Goal: Information Seeking & Learning: Learn about a topic

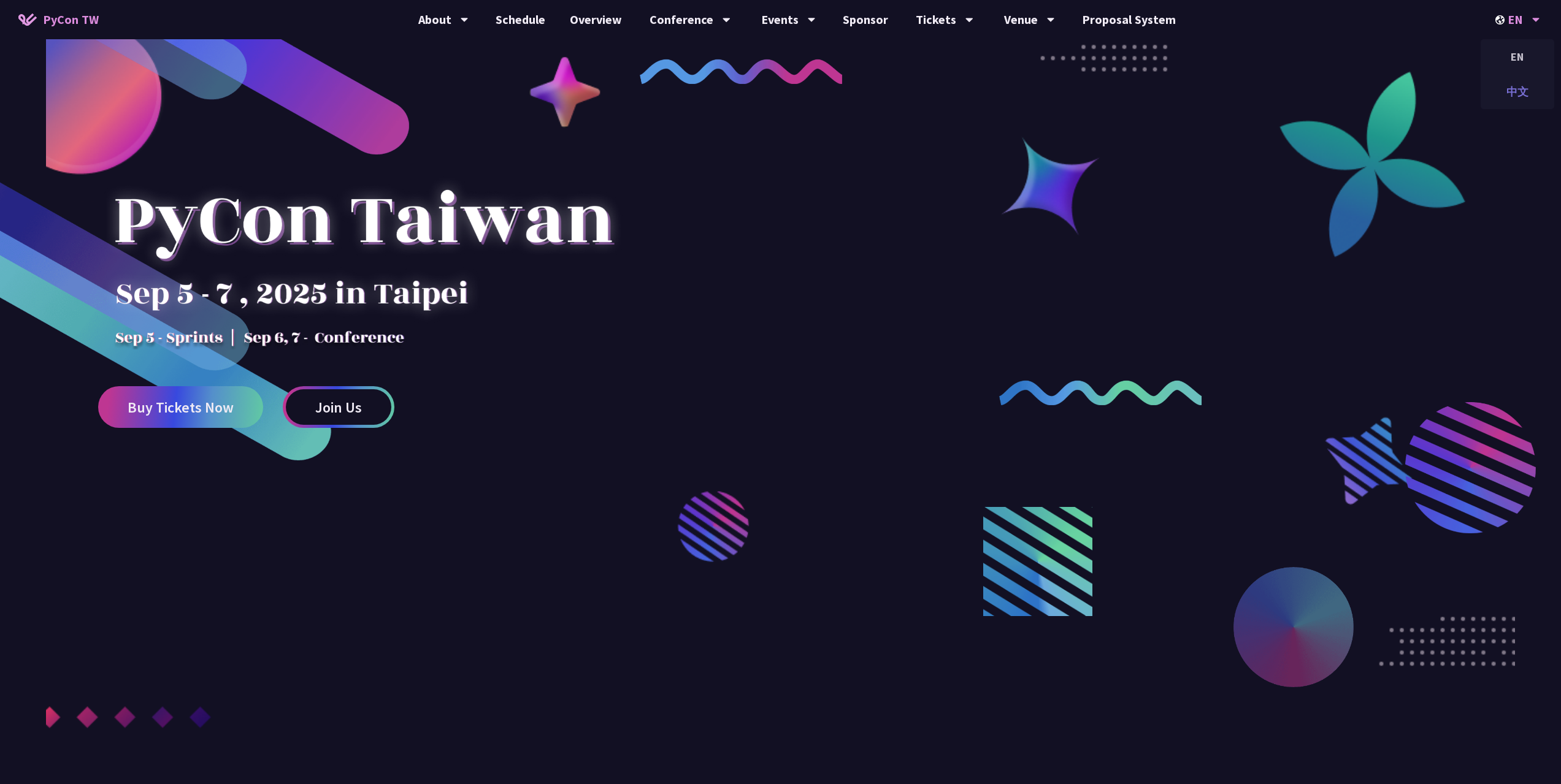
click at [1516, 88] on div "中文" at bounding box center [1517, 91] width 74 height 29
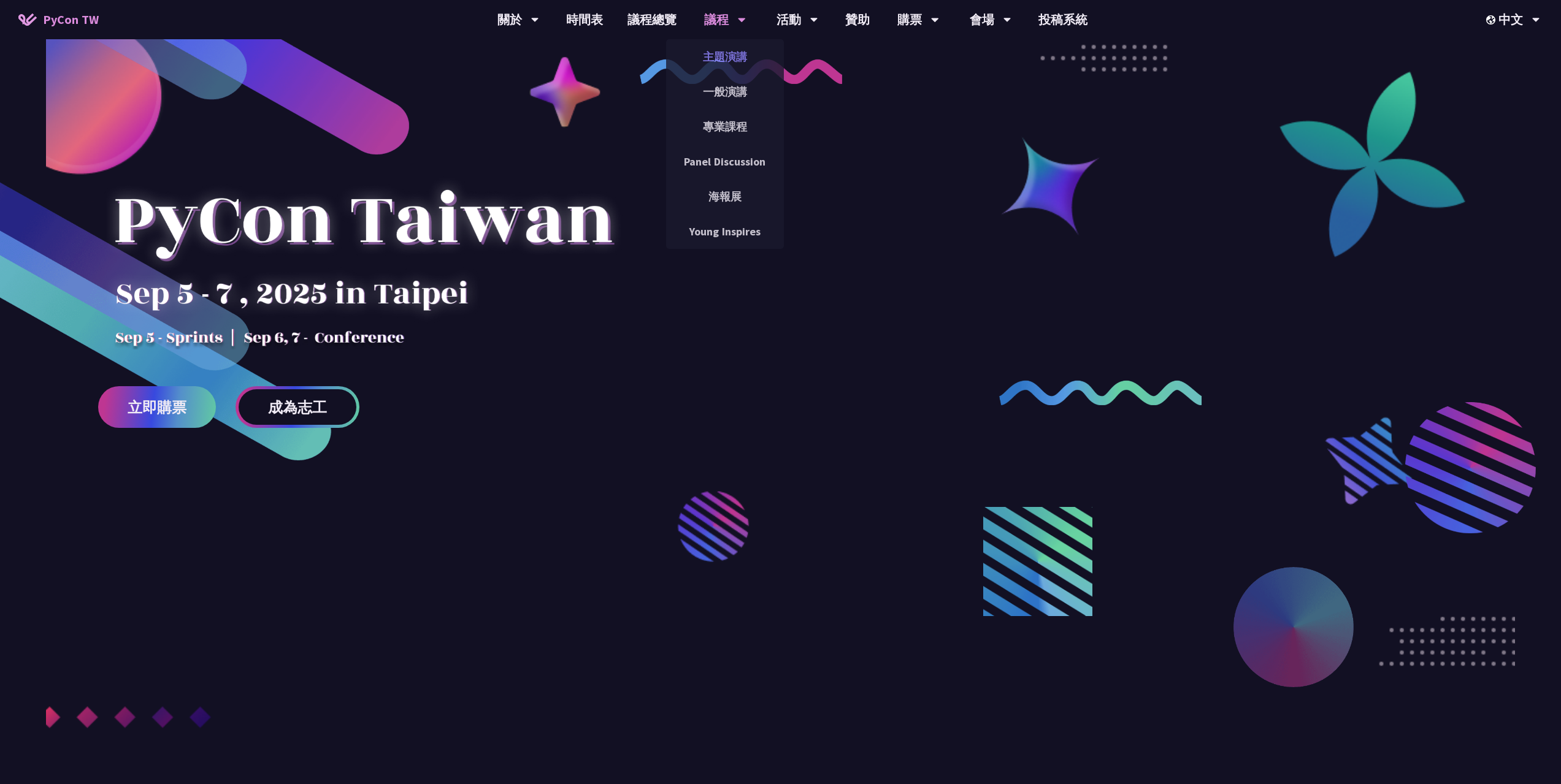
click at [740, 66] on link "主題演講" at bounding box center [725, 56] width 118 height 29
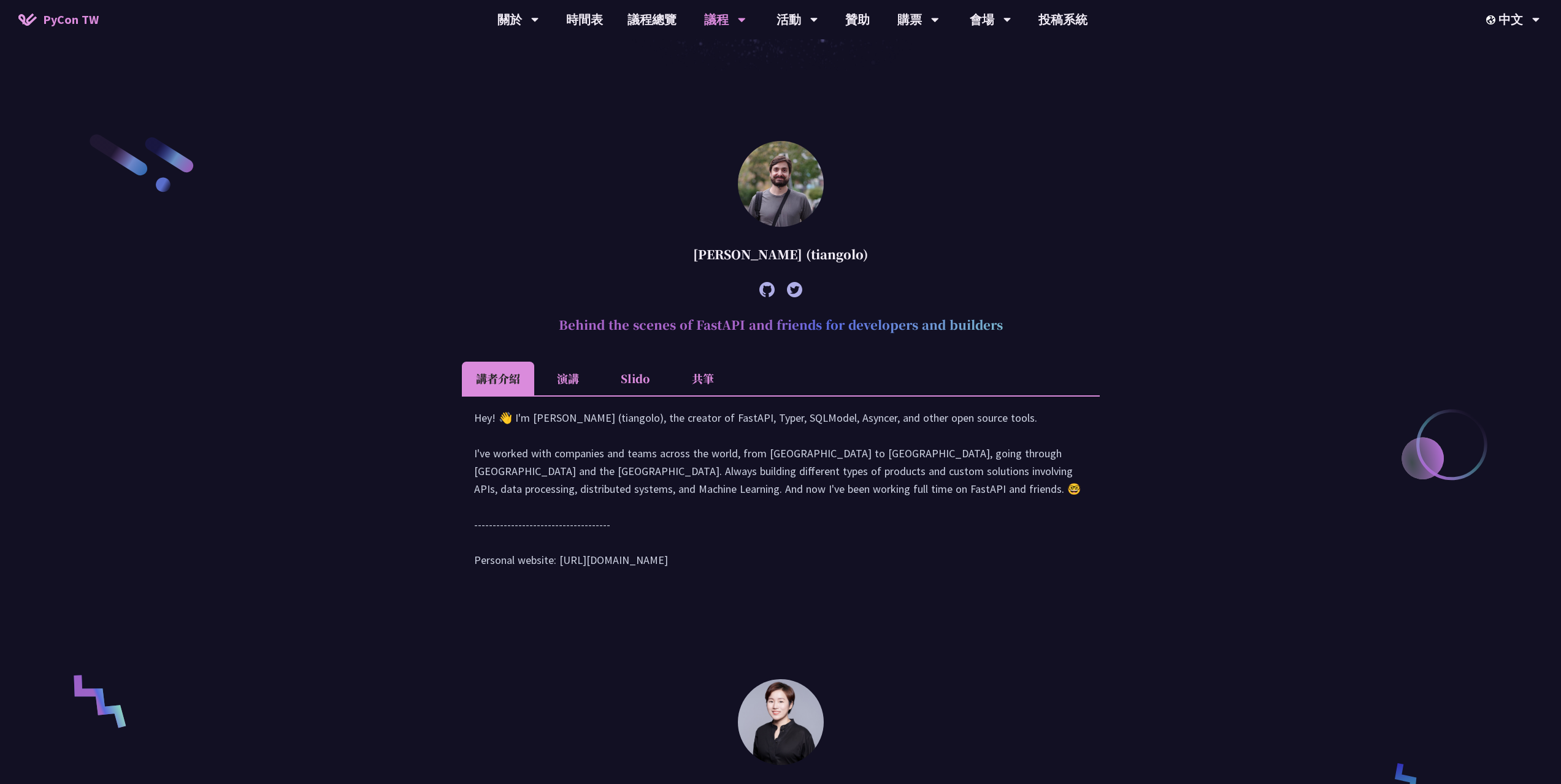
scroll to position [552, 0]
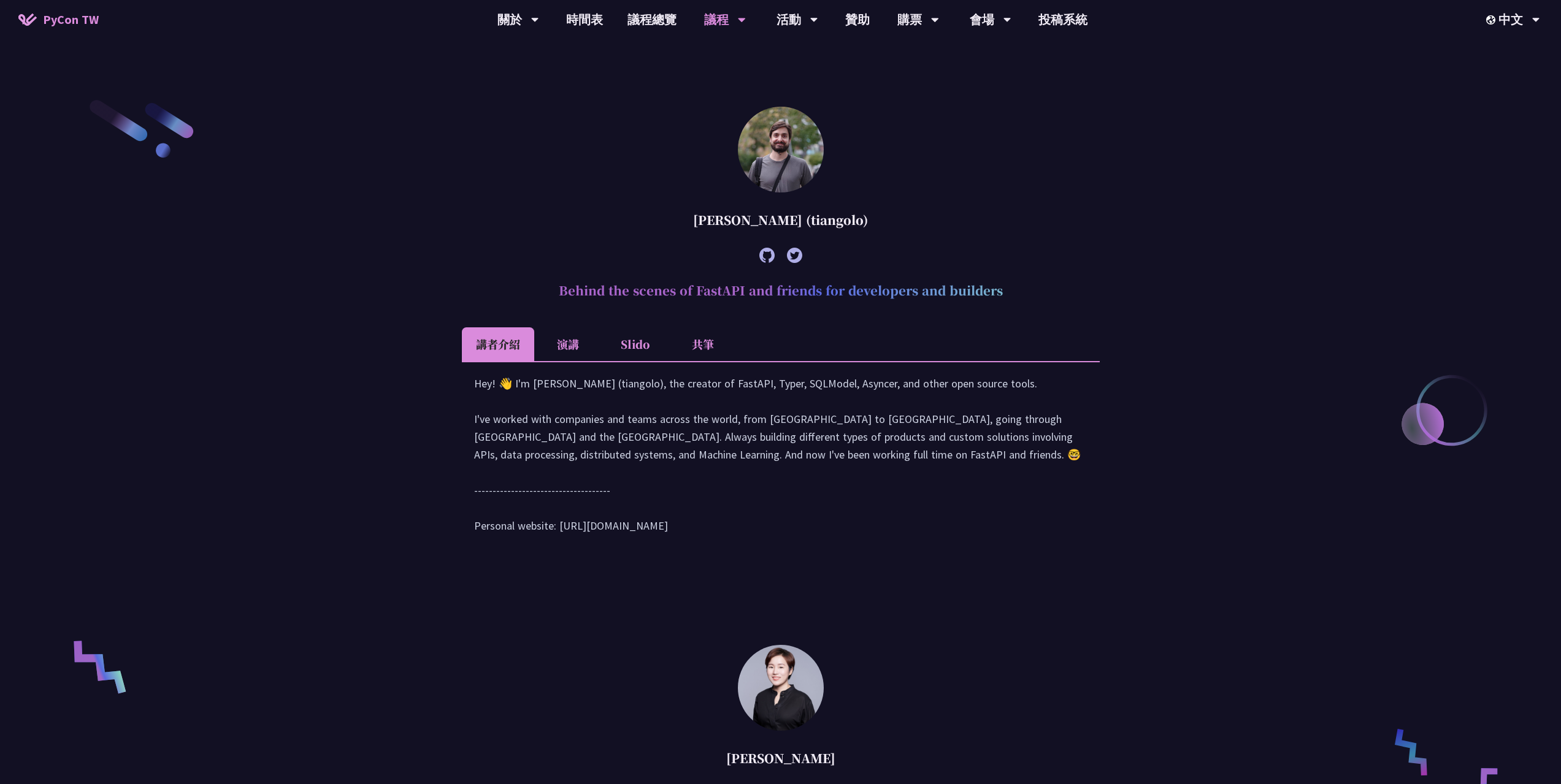
drag, startPoint x: 644, startPoint y: 289, endPoint x: 1049, endPoint y: 297, distance: 405.1
click at [1042, 297] on h2 "Behind the scenes of FastAPI and friends for developers and builders" at bounding box center [780, 291] width 638 height 37
click at [1064, 297] on h2 "Behind the scenes of FastAPI and friends for developers and builders" at bounding box center [780, 291] width 638 height 37
drag, startPoint x: 677, startPoint y: 219, endPoint x: 941, endPoint y: 245, distance: 265.3
click at [941, 245] on article "[PERSON_NAME] (tiangolo) Behind the scenes of FastAPI and friends for developer…" at bounding box center [780, 333] width 638 height 452
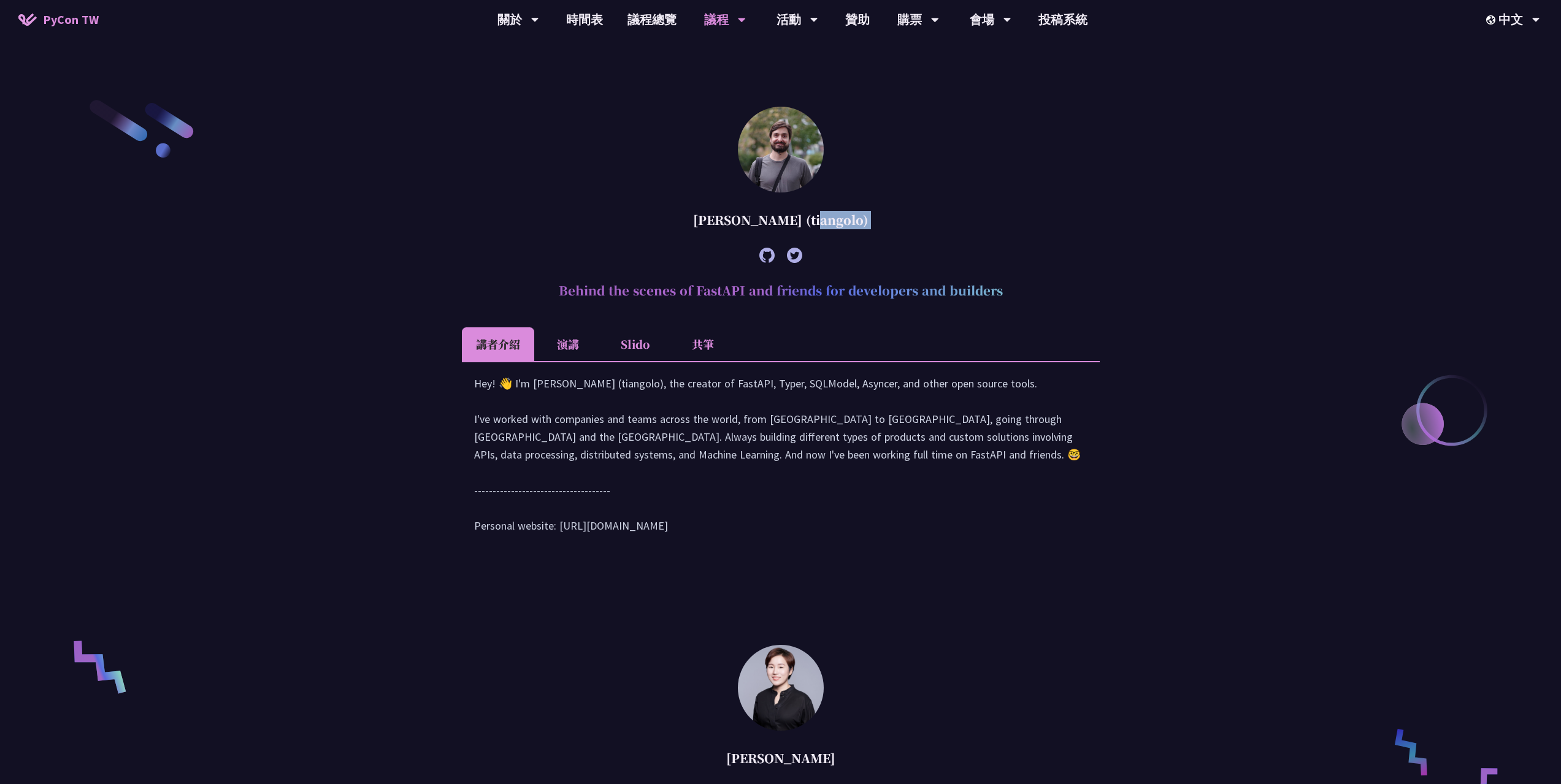
click at [941, 245] on div at bounding box center [780, 255] width 638 height 34
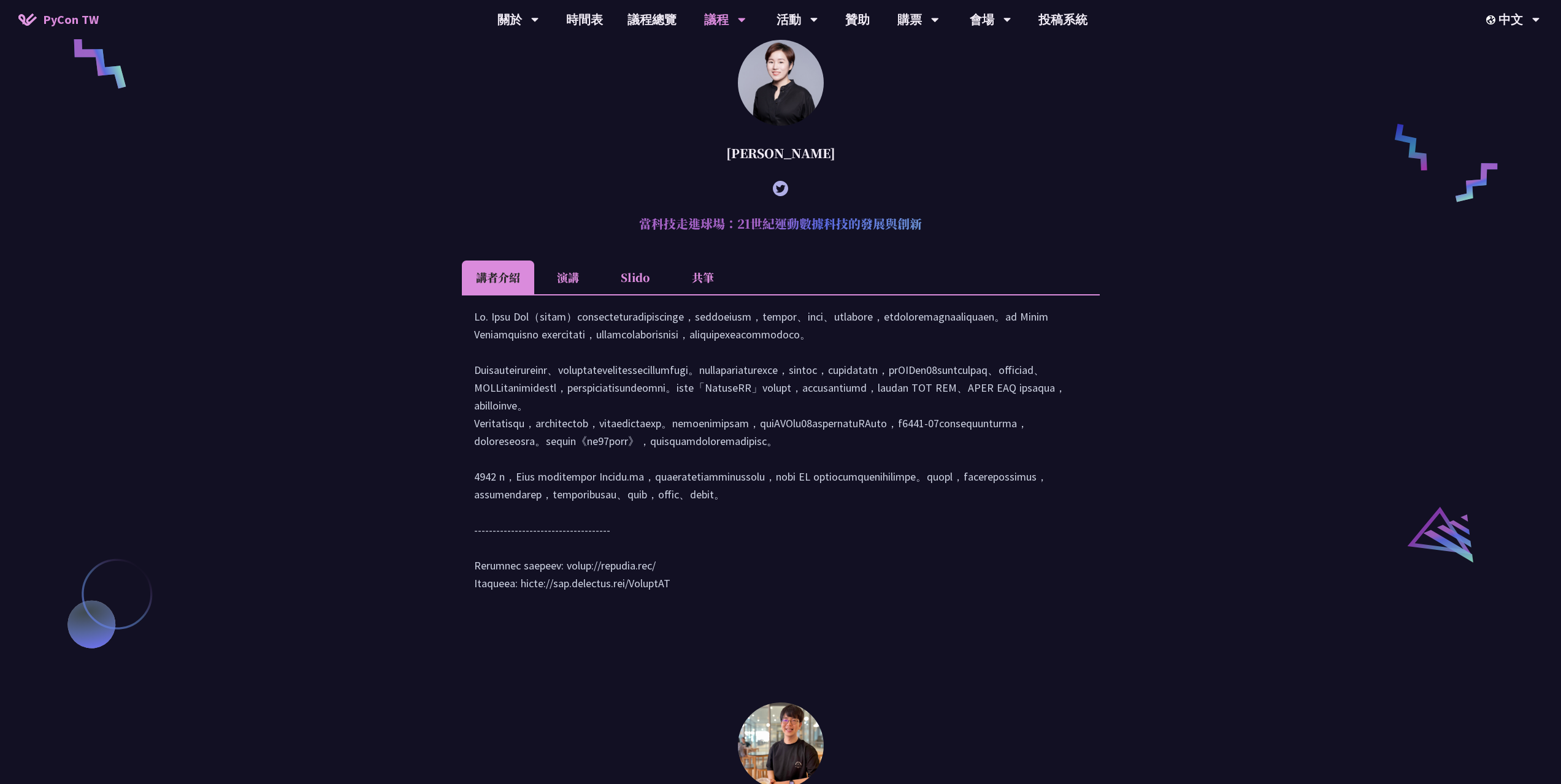
scroll to position [1164, 0]
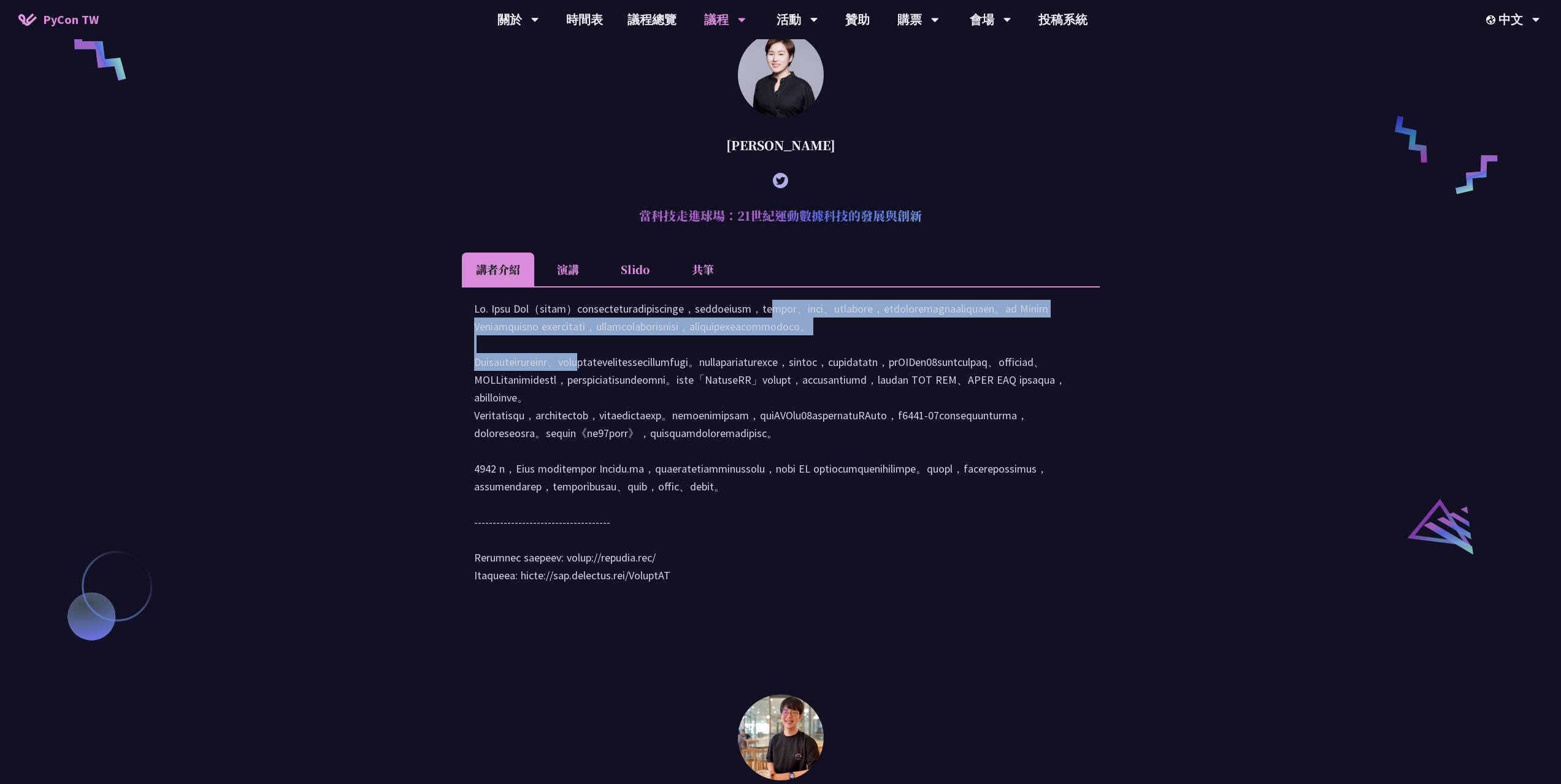
drag, startPoint x: 745, startPoint y: 346, endPoint x: 987, endPoint y: 375, distance: 243.7
click at [987, 375] on div at bounding box center [780, 448] width 614 height 297
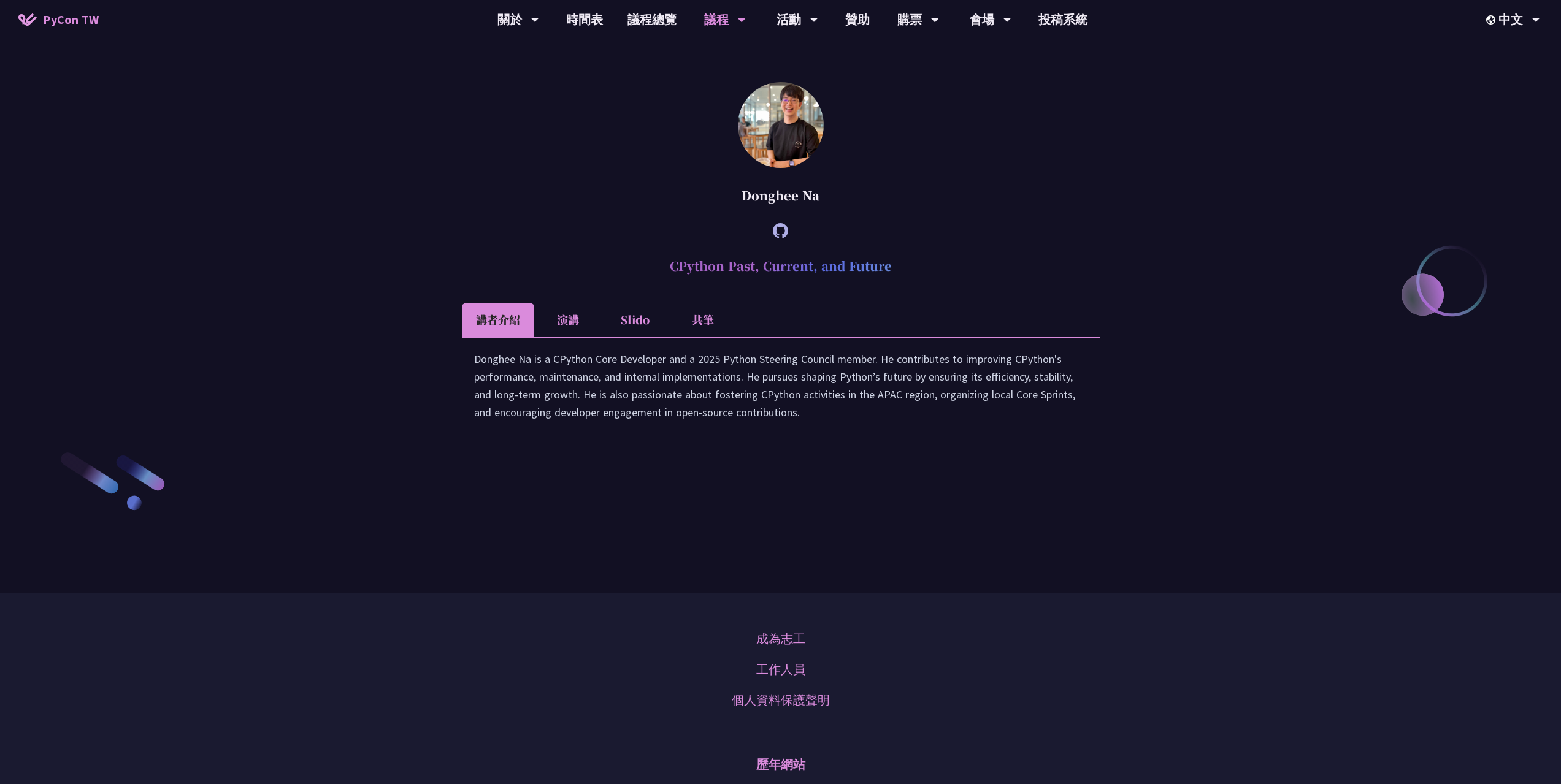
scroll to position [1778, 0]
drag, startPoint x: 585, startPoint y: 488, endPoint x: 969, endPoint y: 490, distance: 384.0
click at [969, 433] on div "Donghee Na is a CPython Core Developer and a 2025 Python Steering Council membe…" at bounding box center [780, 391] width 614 height 83
click at [651, 433] on div "Donghee Na is a CPython Core Developer and a 2025 Python Steering Council membe…" at bounding box center [780, 391] width 614 height 83
drag, startPoint x: 644, startPoint y: 501, endPoint x: 924, endPoint y: 547, distance: 283.8
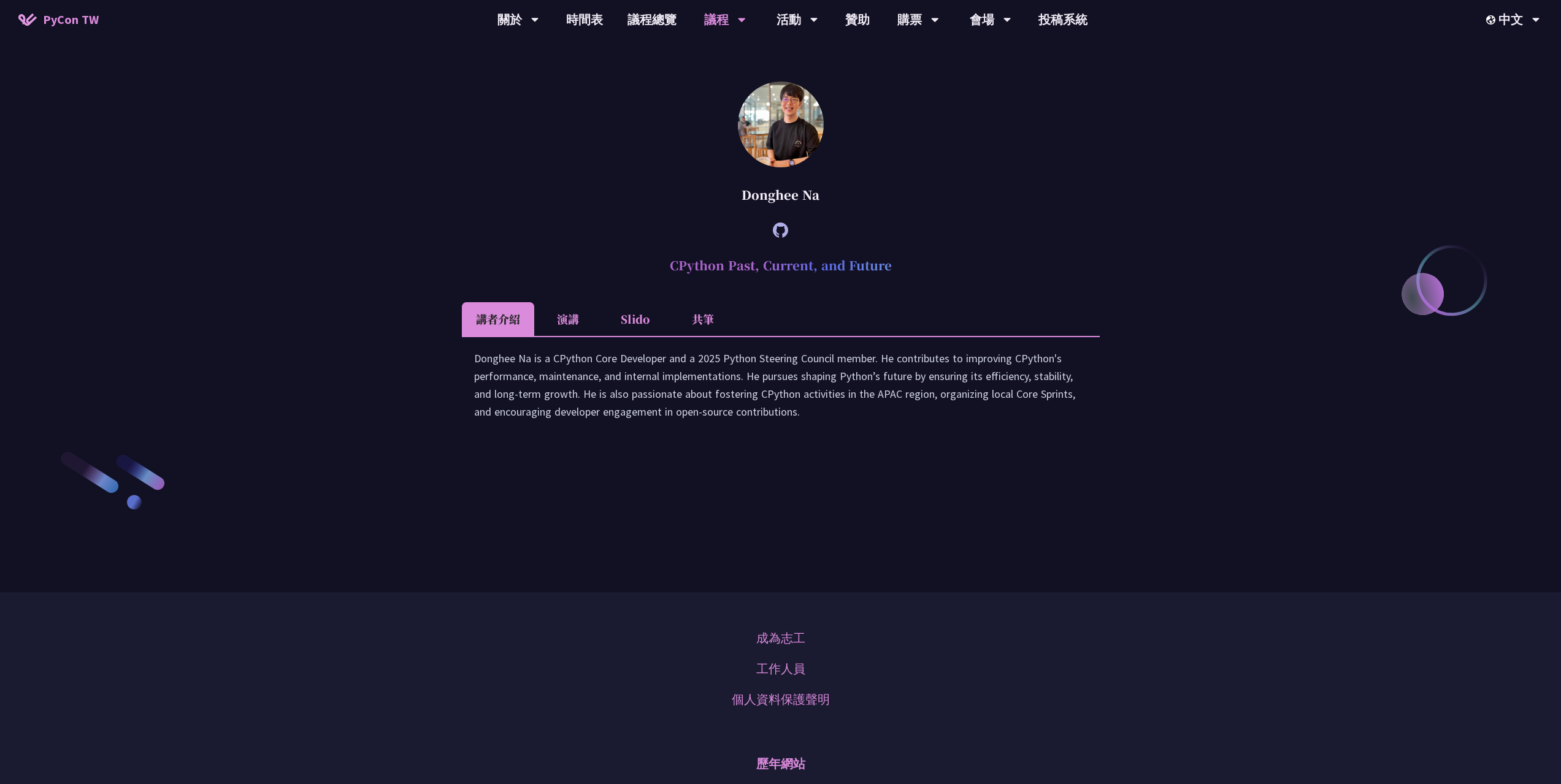
click at [895, 433] on div "Donghee Na is a CPython Core Developer and a 2025 Python Steering Council membe…" at bounding box center [780, 391] width 614 height 83
click at [941, 433] on div "Donghee Na is a CPython Core Developer and a 2025 Python Steering Council membe…" at bounding box center [780, 391] width 614 height 83
drag, startPoint x: 932, startPoint y: 545, endPoint x: 470, endPoint y: 488, distance: 465.5
click at [470, 445] on div "Donghee Na is a CPython Core Developer and a 2025 Python Steering Council membe…" at bounding box center [780, 390] width 638 height 109
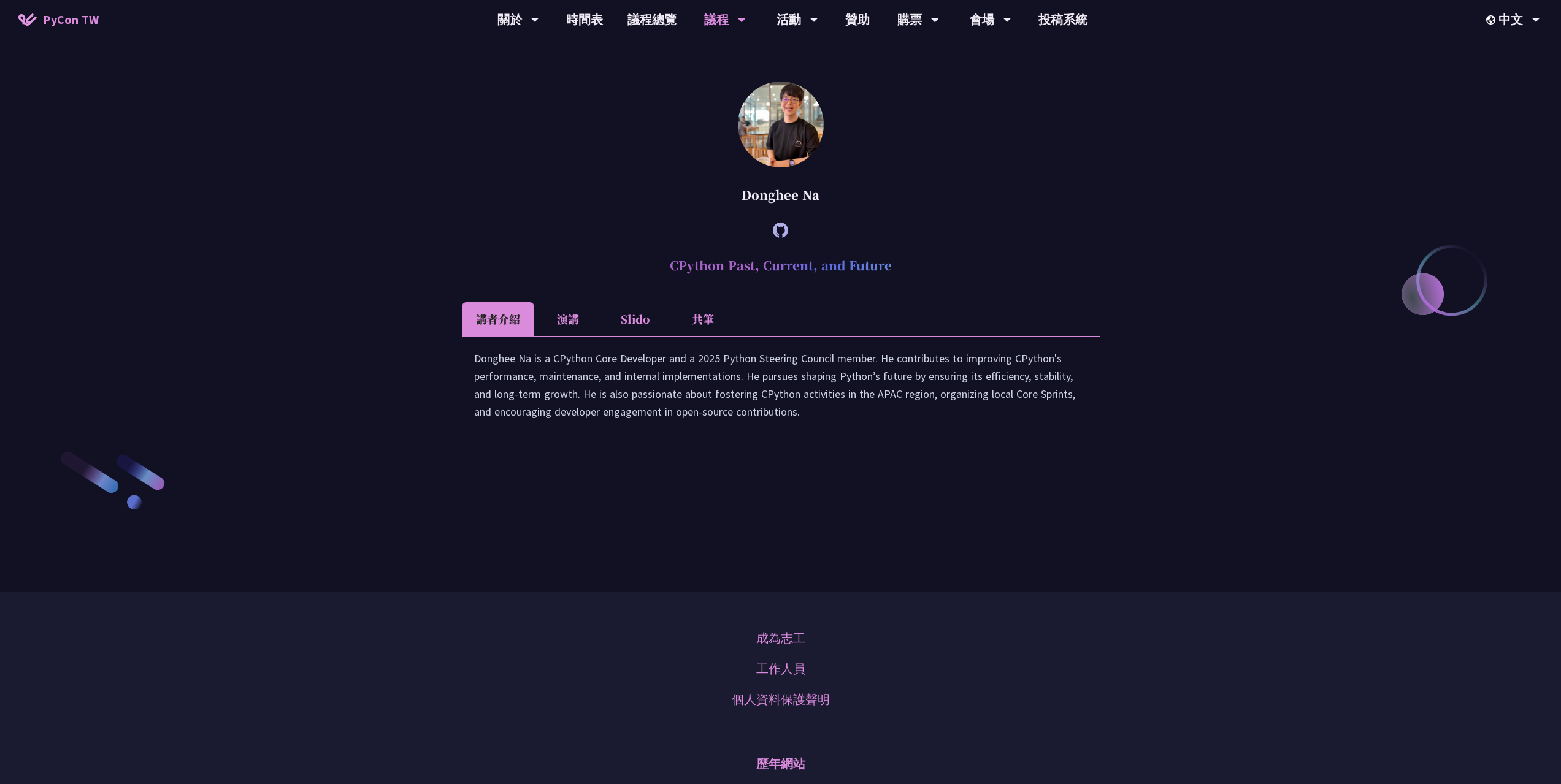
drag, startPoint x: 470, startPoint y: 488, endPoint x: 816, endPoint y: 547, distance: 351.0
click at [816, 445] on div "Donghee Na is a CPython Core Developer and a 2025 Python Steering Council membe…" at bounding box center [780, 390] width 638 height 109
click at [816, 433] on div "Donghee Na is a CPython Core Developer and a 2025 Python Steering Council membe…" at bounding box center [780, 391] width 614 height 83
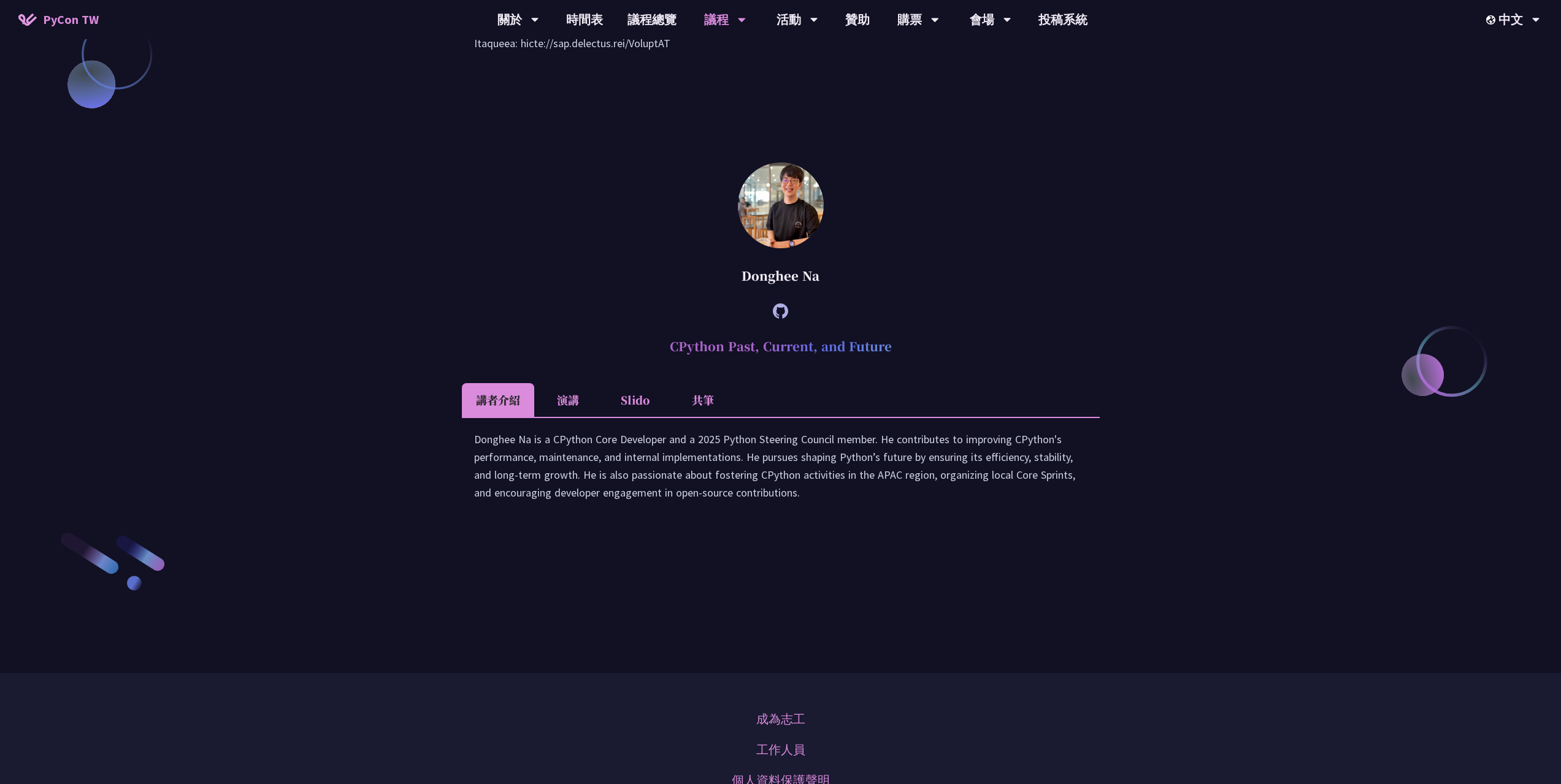
scroll to position [1737, 0]
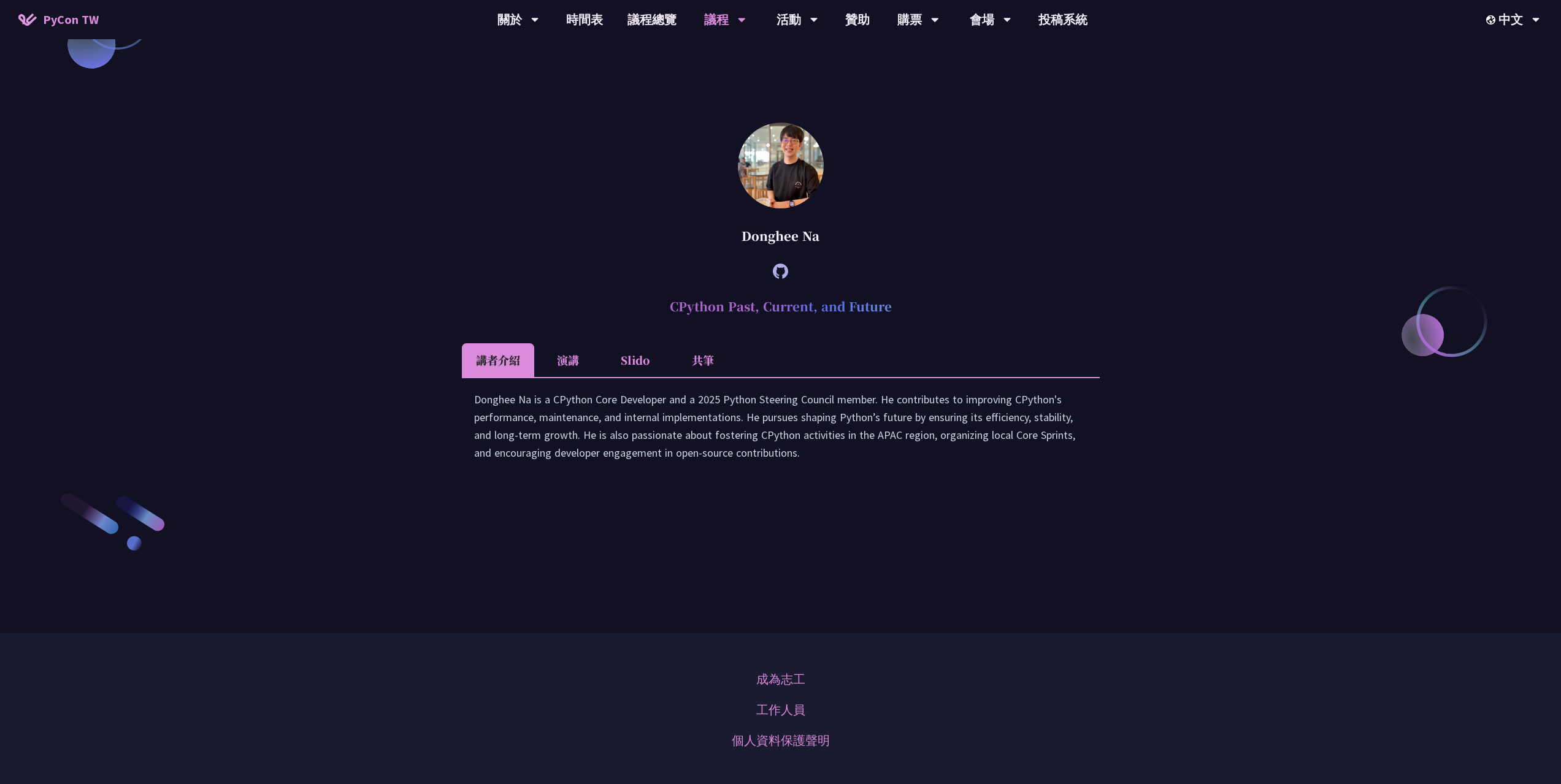
click at [546, 377] on li "演講" at bounding box center [567, 360] width 67 height 34
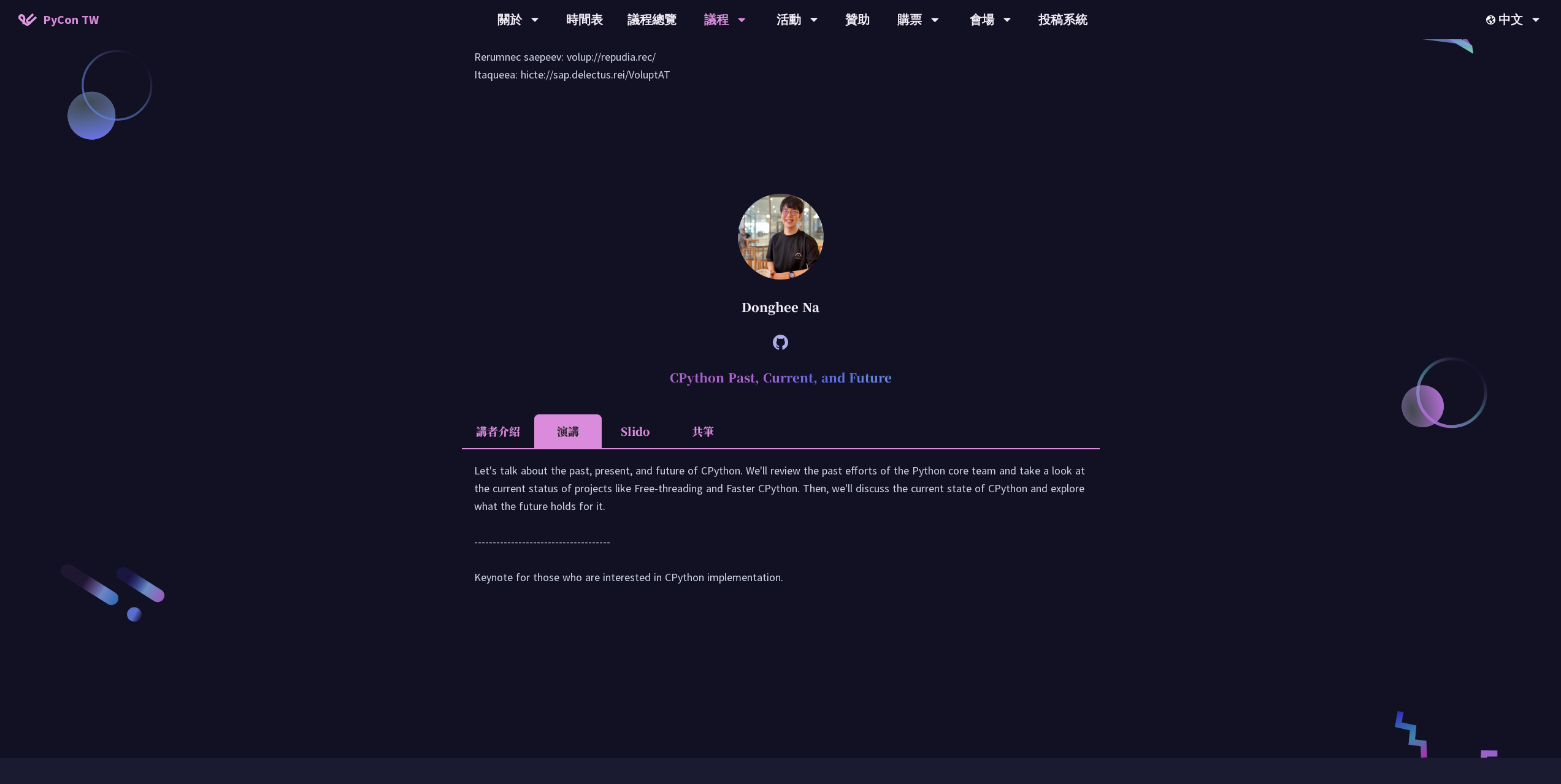
scroll to position [1675, 0]
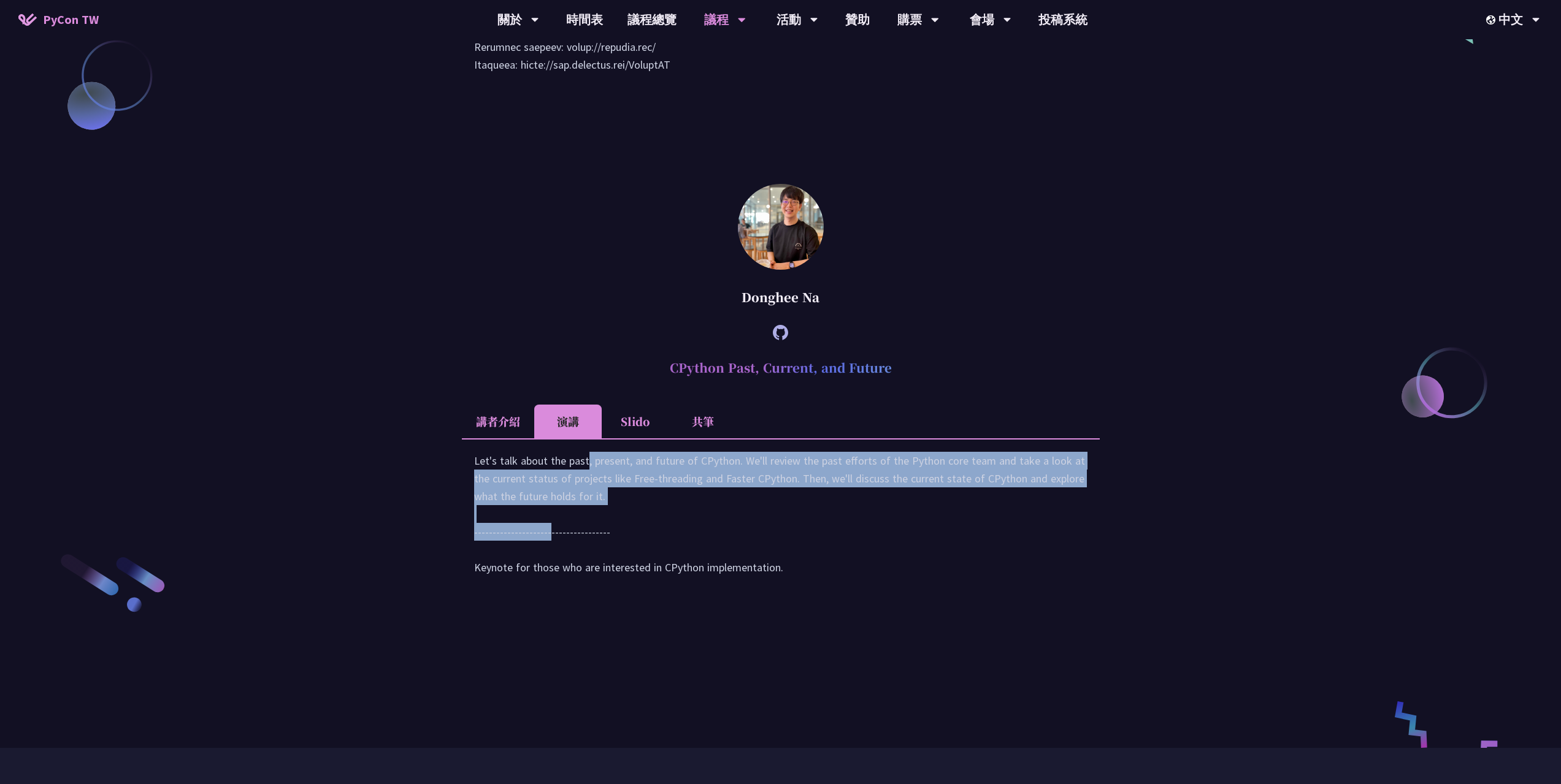
drag, startPoint x: 469, startPoint y: 580, endPoint x: 612, endPoint y: 618, distance: 148.0
click at [612, 600] on div "Let's talk about the past, present, and future of CPython. We'll review the pas…" at bounding box center [780, 519] width 638 height 162
copy div "Let's talk about the past, present, and future of CPython. We'll review the pas…"
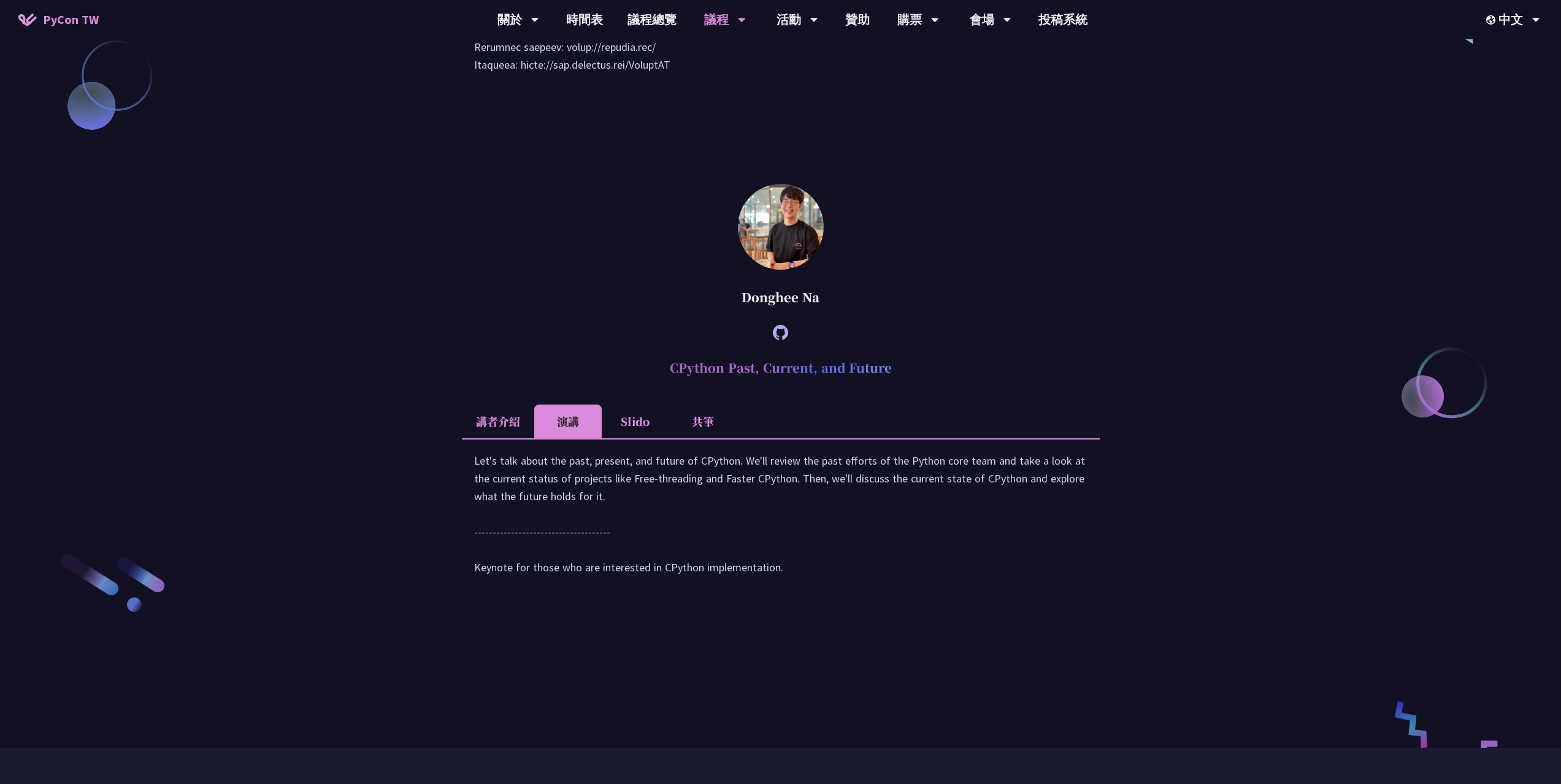
click at [562, 327] on article "[PERSON_NAME] CPython Past, Current, and Future 講者介紹 演講 Slido 共筆 Donghee Na is …" at bounding box center [780, 393] width 638 height 417
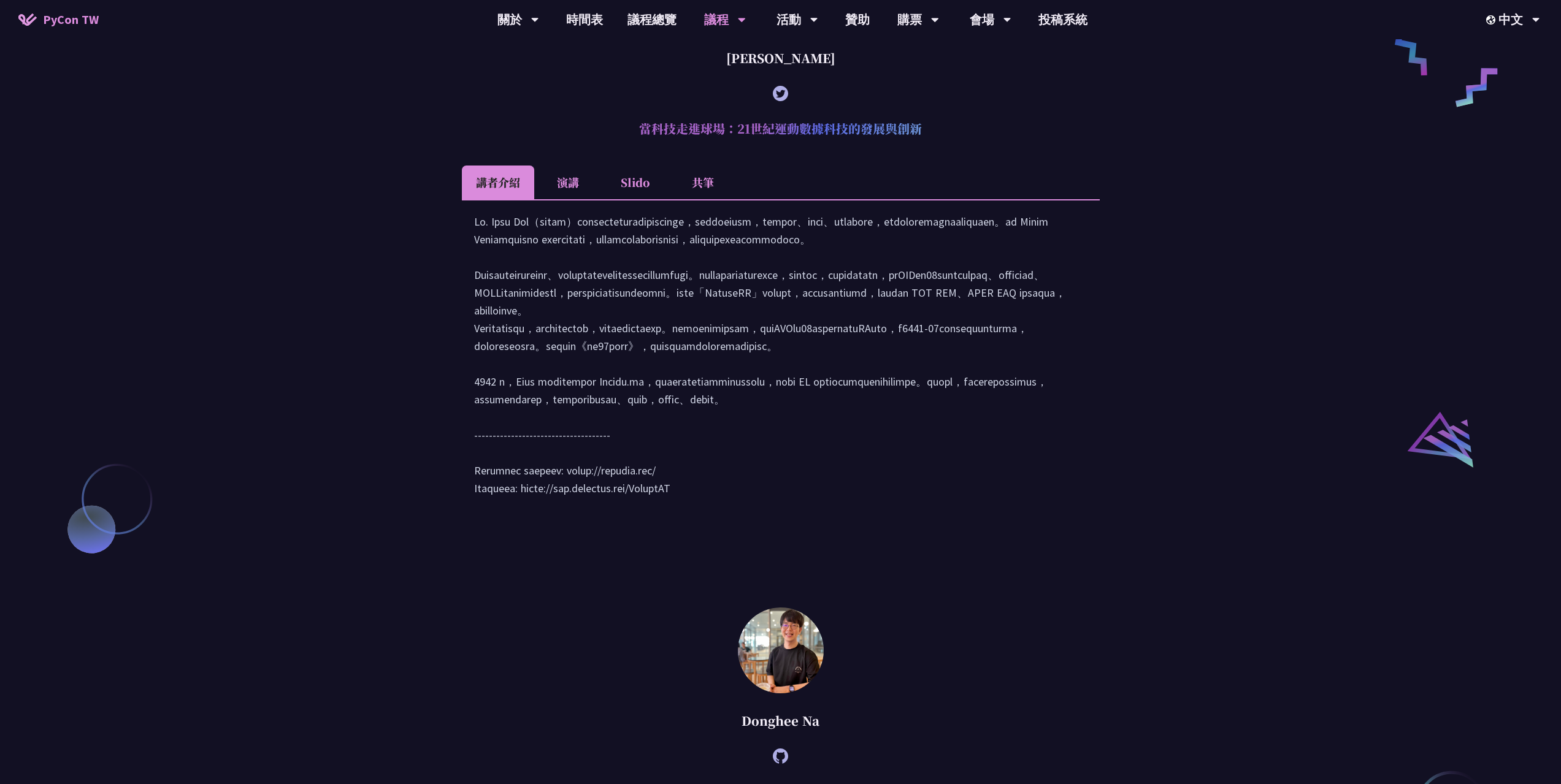
scroll to position [1246, 0]
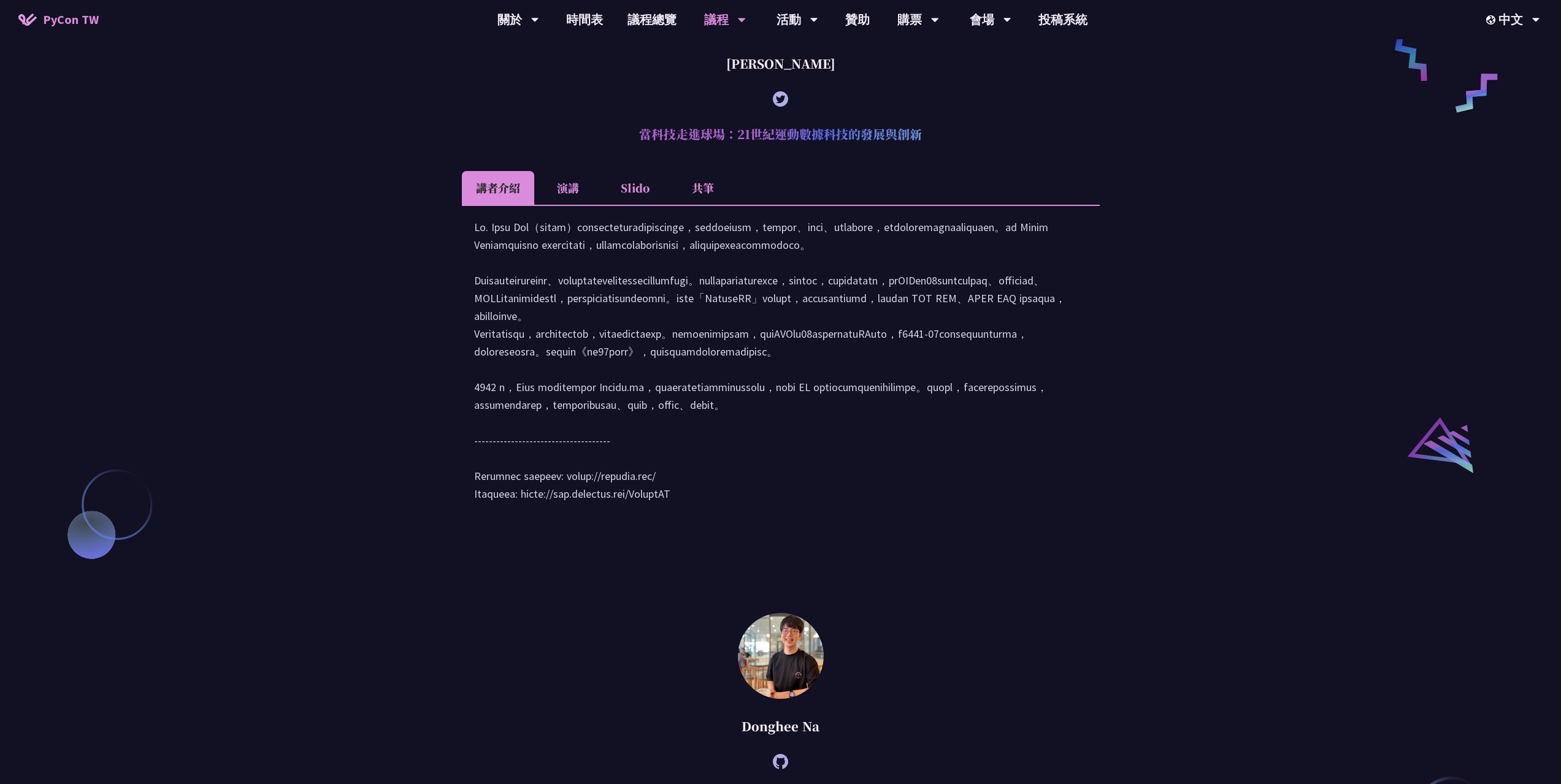
click at [574, 205] on li "演講" at bounding box center [567, 187] width 67 height 34
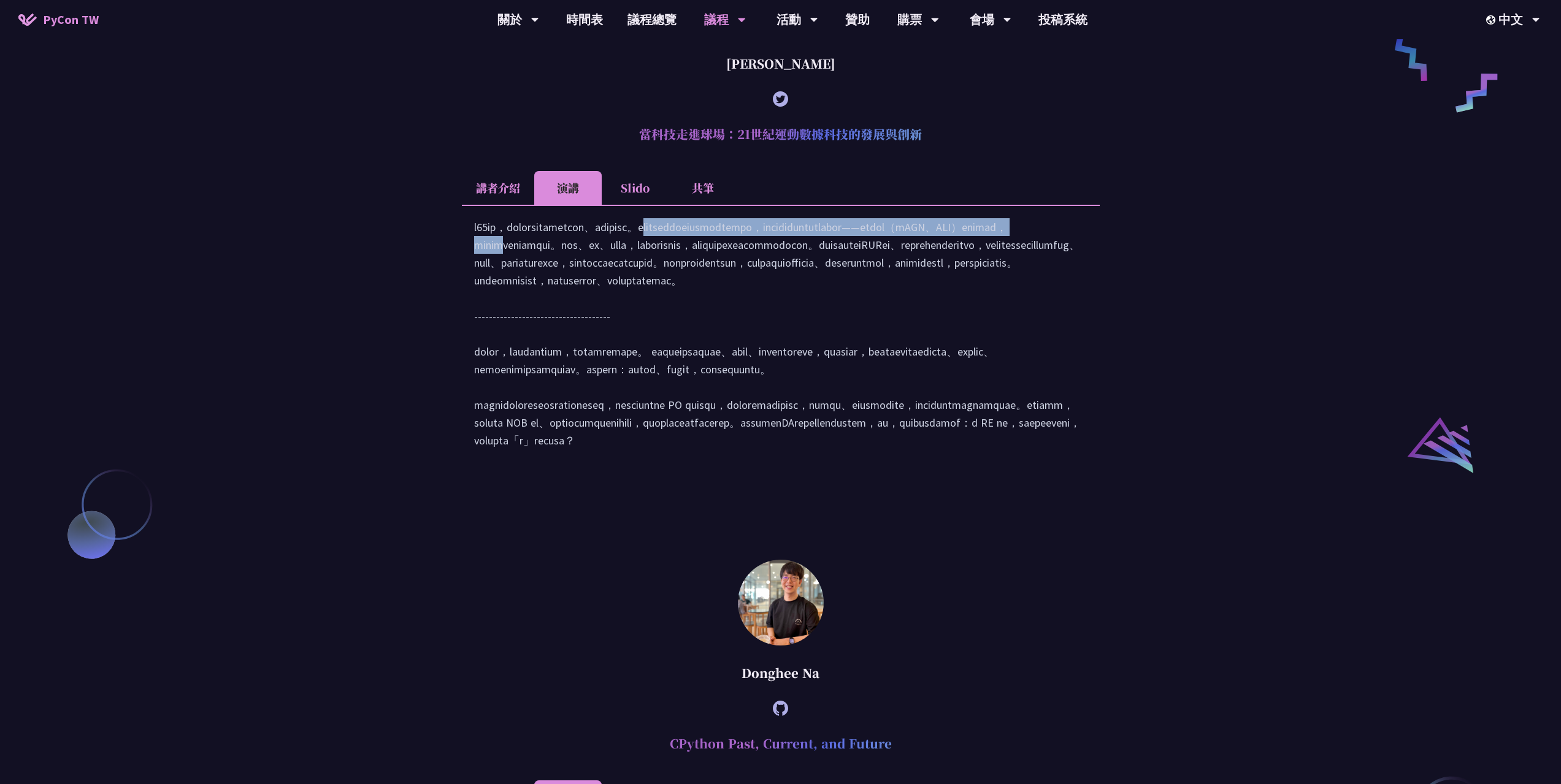
drag, startPoint x: 526, startPoint y: 262, endPoint x: 658, endPoint y: 272, distance: 132.4
click at [658, 272] on div at bounding box center [780, 340] width 614 height 244
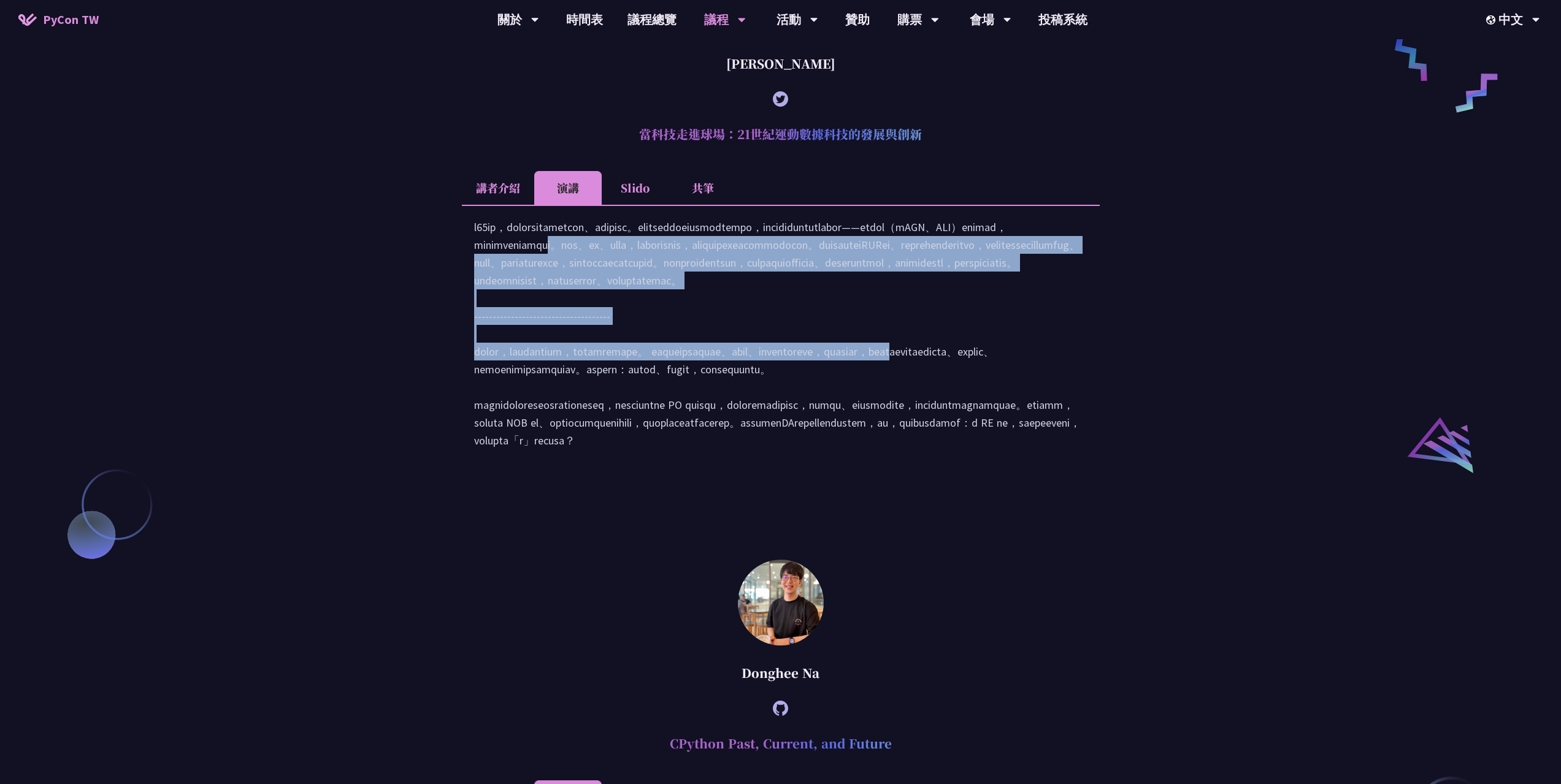
drag, startPoint x: 740, startPoint y: 278, endPoint x: 989, endPoint y: 443, distance: 298.7
click at [990, 443] on div at bounding box center [780, 340] width 614 height 244
click at [989, 443] on div at bounding box center [780, 340] width 614 height 244
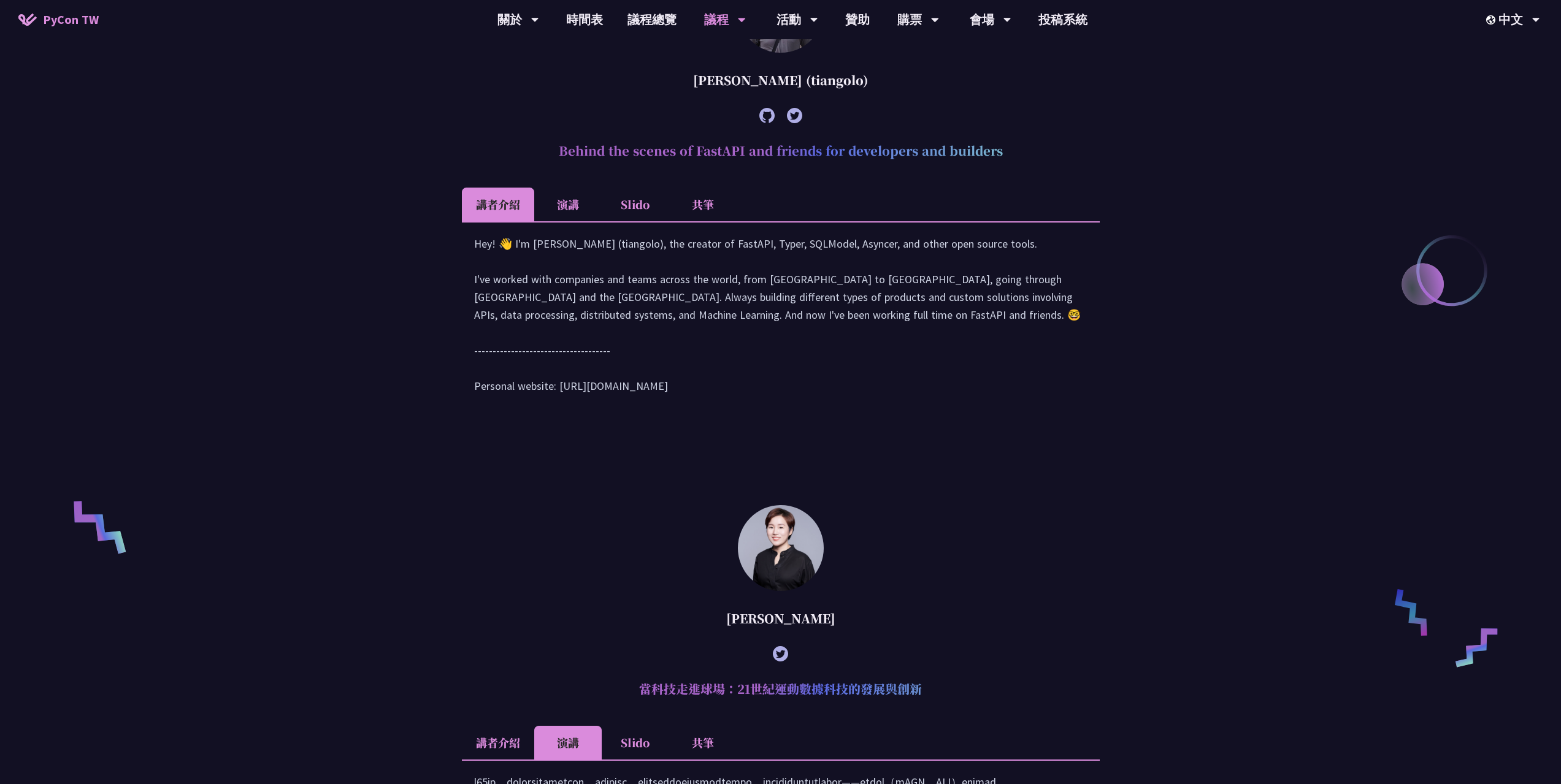
scroll to position [572, 0]
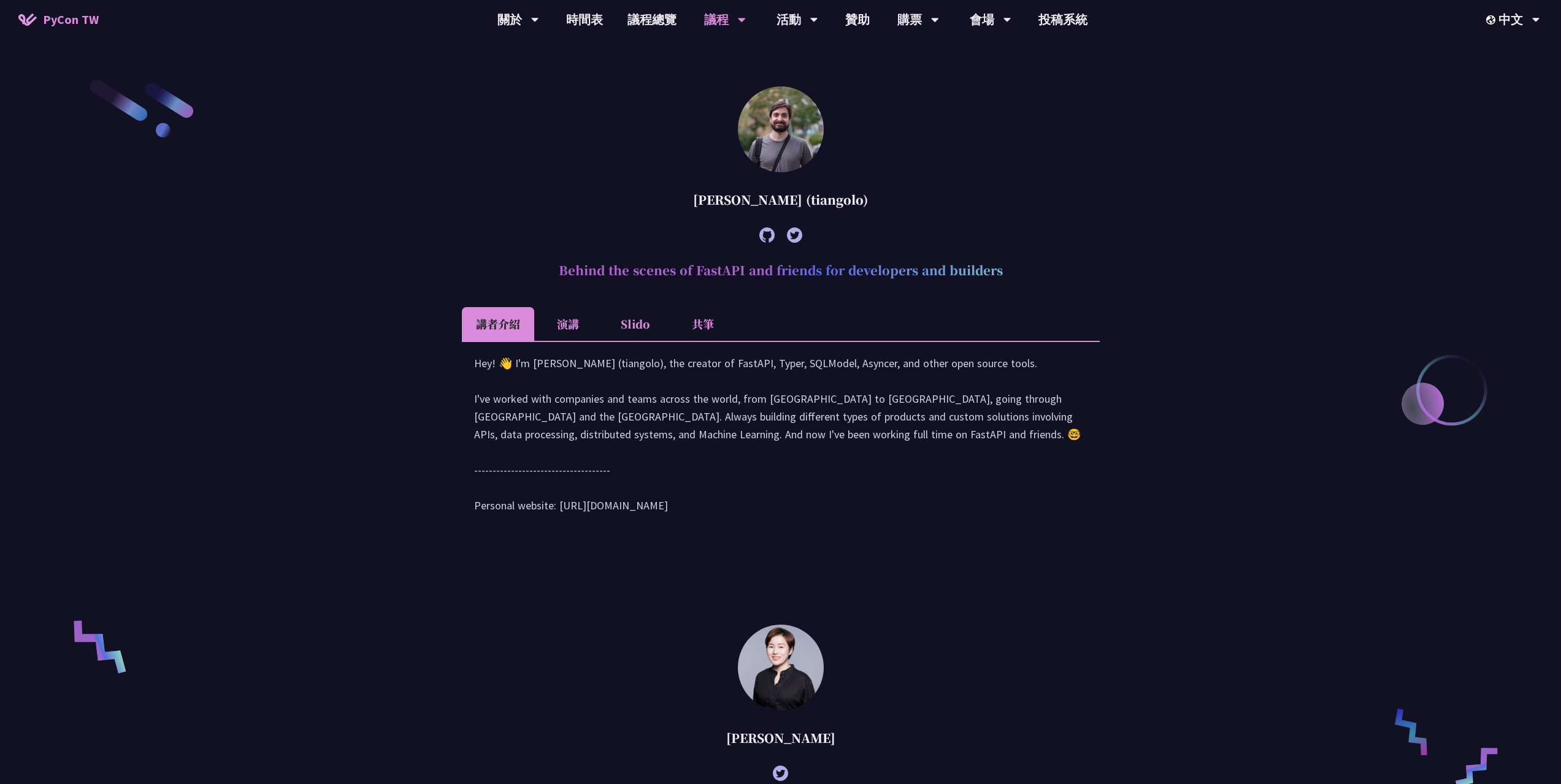
click at [573, 318] on li "演講" at bounding box center [567, 324] width 67 height 34
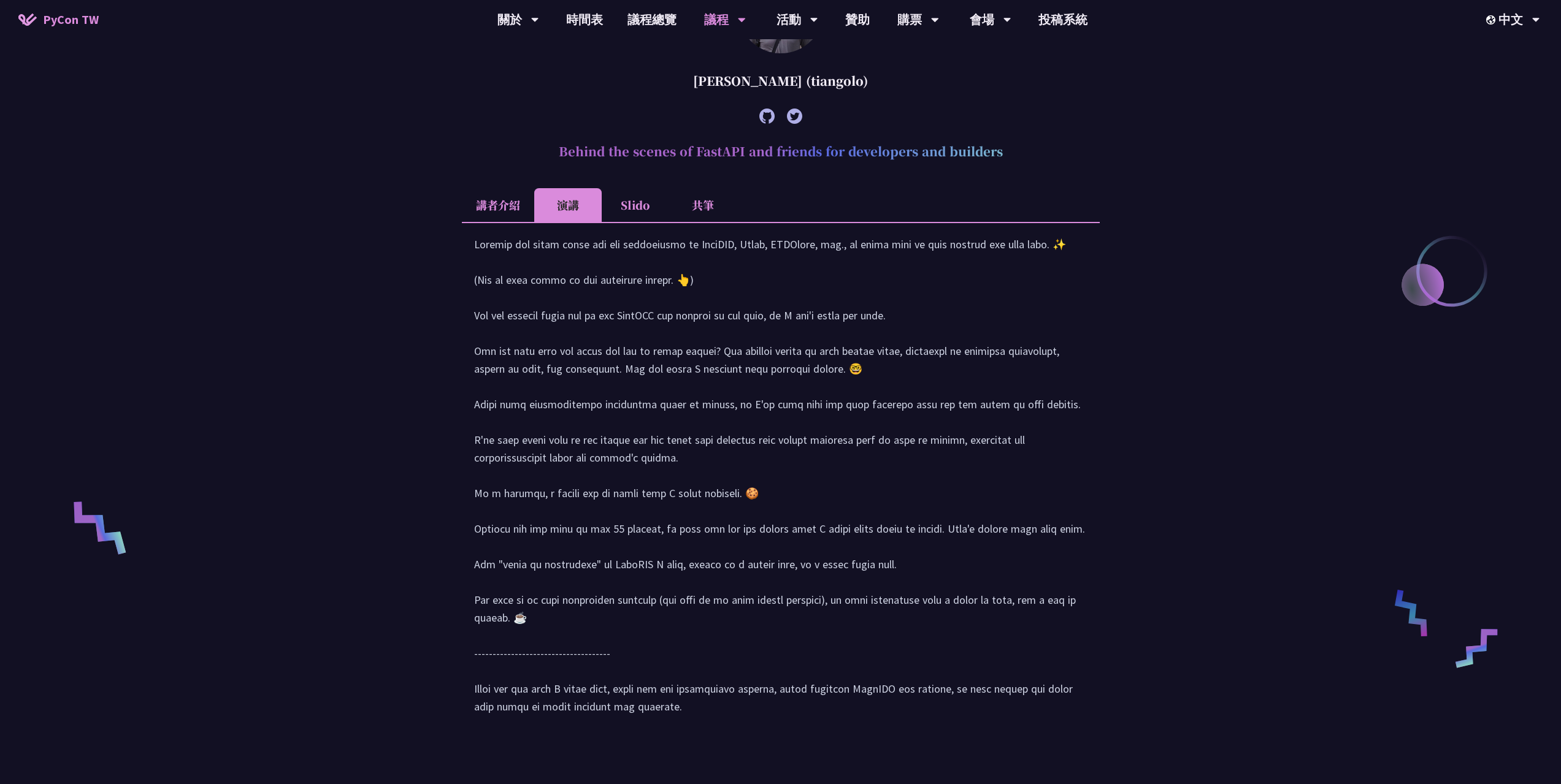
scroll to position [756, 0]
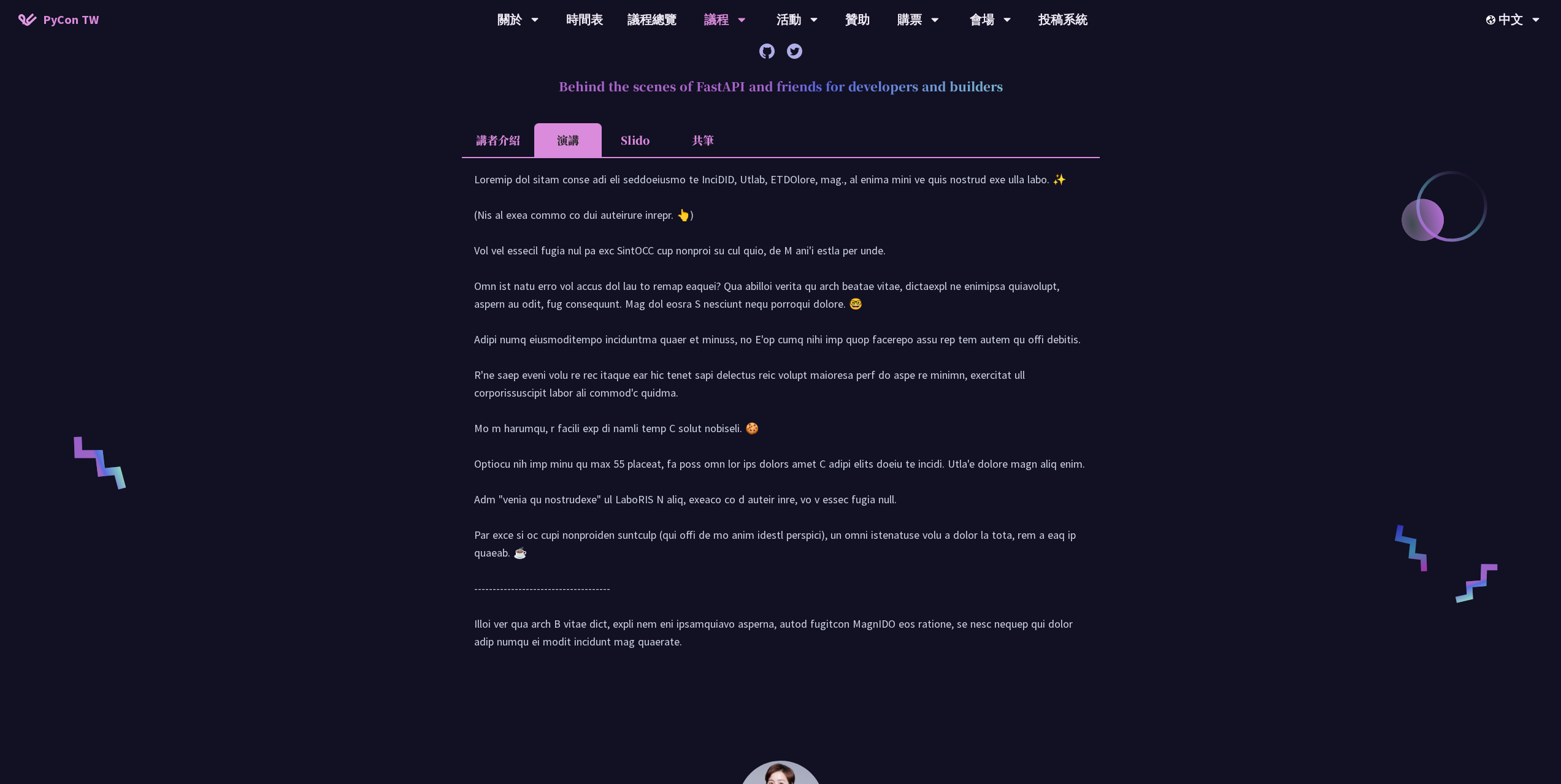
drag, startPoint x: 660, startPoint y: 663, endPoint x: 477, endPoint y: 197, distance: 500.6
click at [477, 197] on div at bounding box center [780, 416] width 614 height 492
copy div "loremi dol sitam conse adi eli seddoeiusmo te InciDID, Utlab, ETDOlore, mag., a…"
click at [500, 215] on div at bounding box center [780, 416] width 614 height 492
drag, startPoint x: 535, startPoint y: 289, endPoint x: 656, endPoint y: 673, distance: 402.6
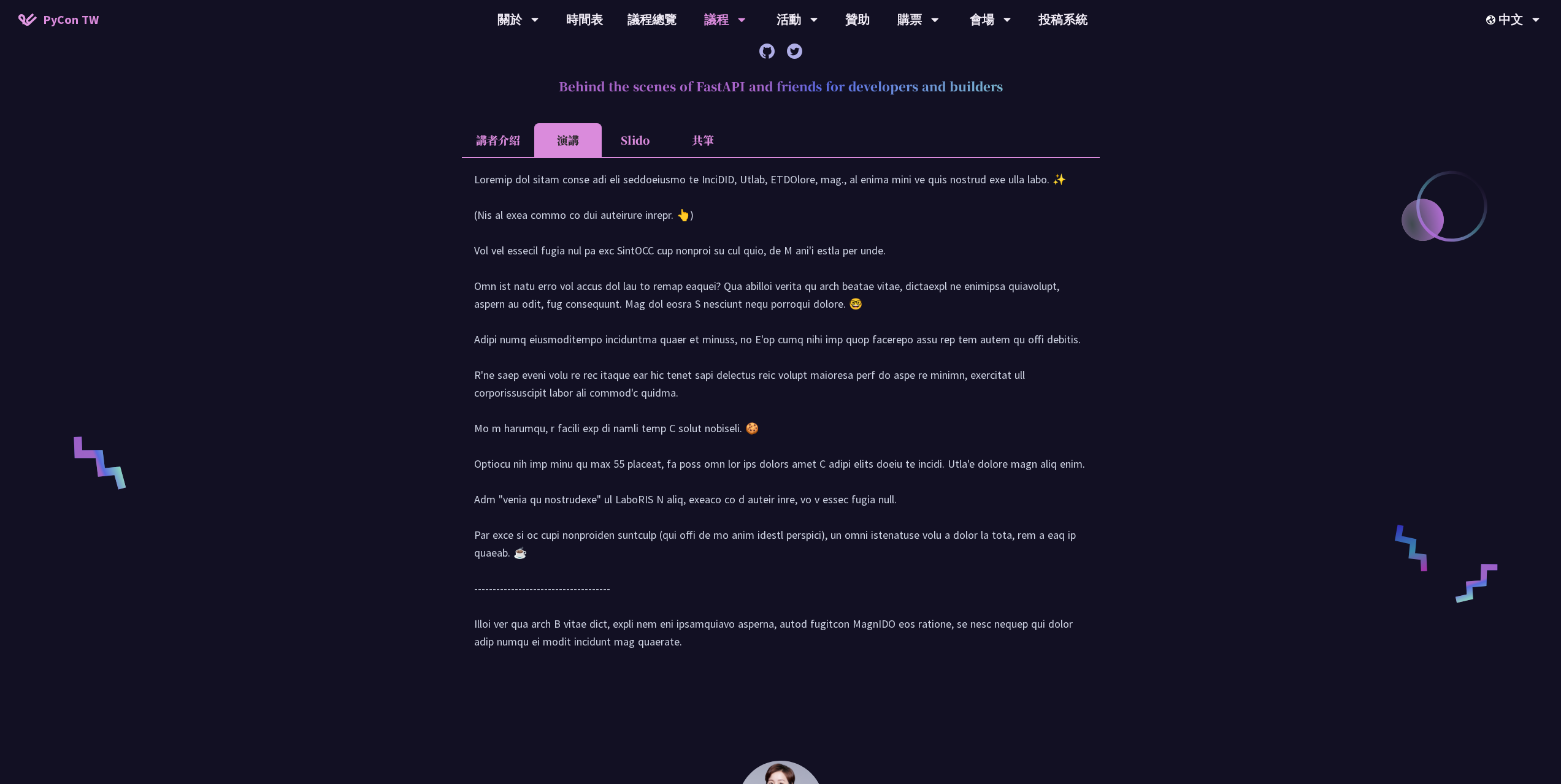
click at [656, 673] on div at bounding box center [780, 416] width 638 height 518
copy div "Loremip dol sitam conse adi eli seddoeiusmo te InciDID, Utlab, ETDOlore, mag., …"
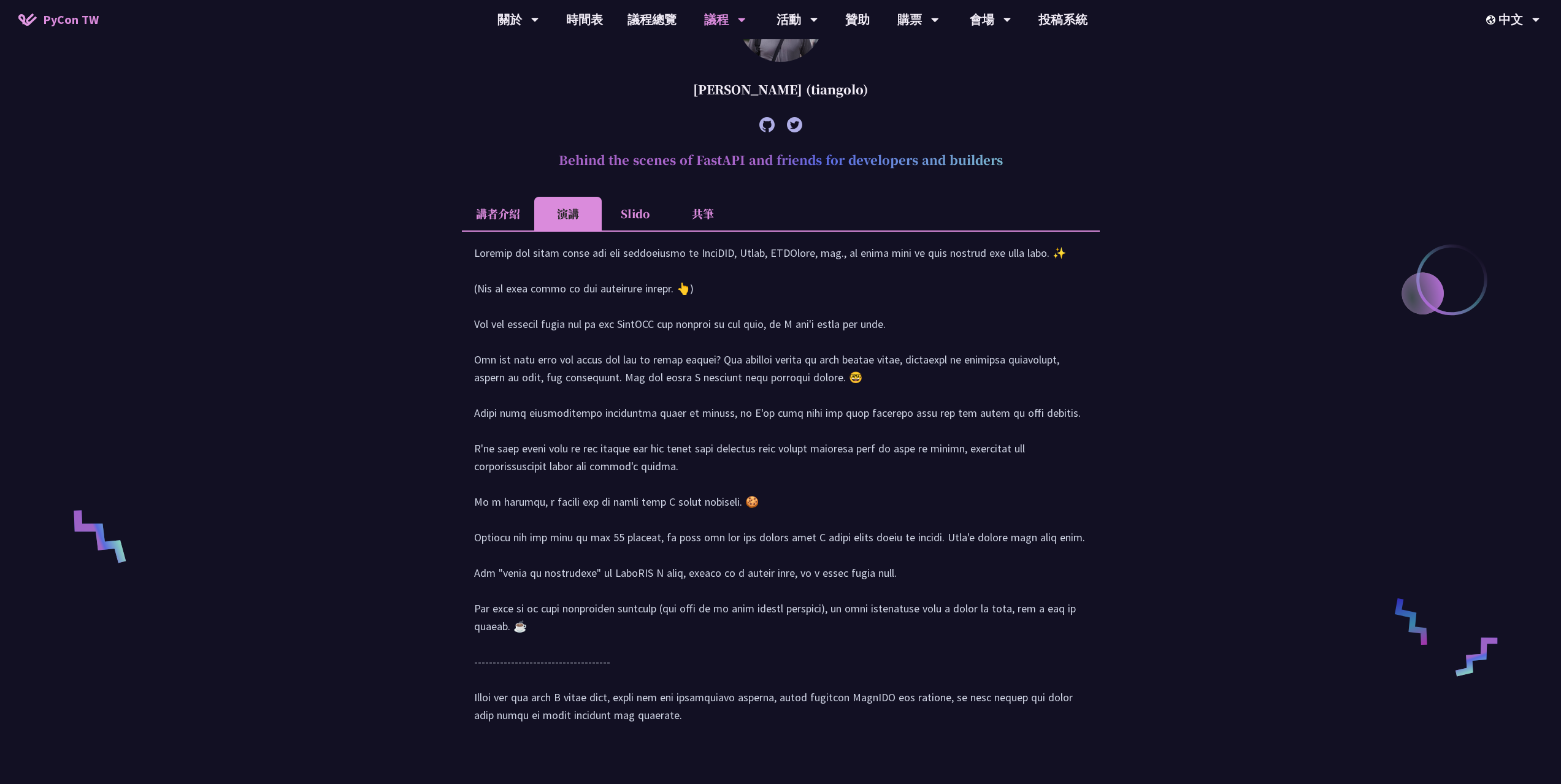
scroll to position [511, 0]
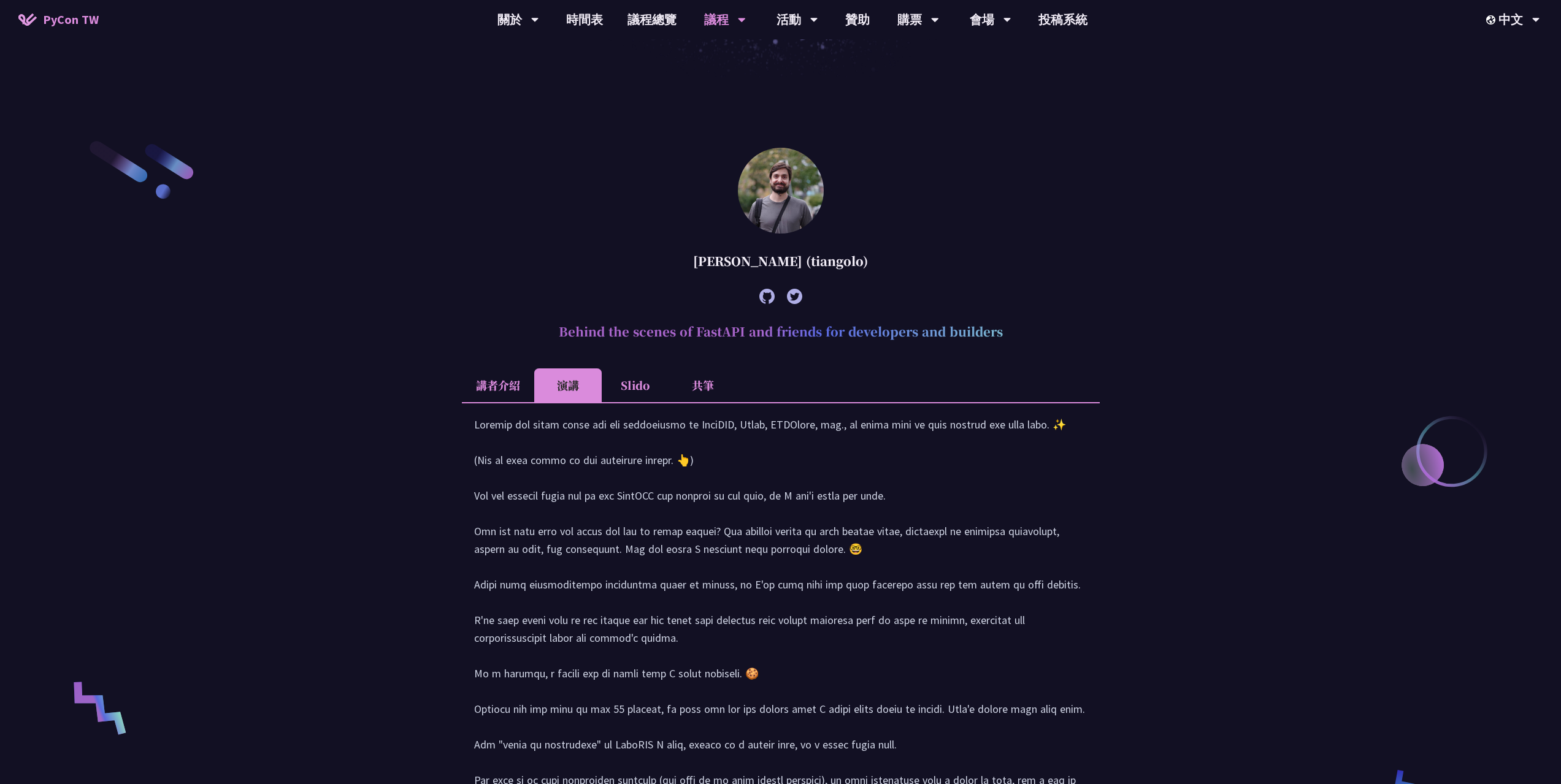
click at [471, 216] on article "[PERSON_NAME] (tiangolo) Behind the scenes of FastAPI and friends for developer…" at bounding box center [780, 534] width 638 height 772
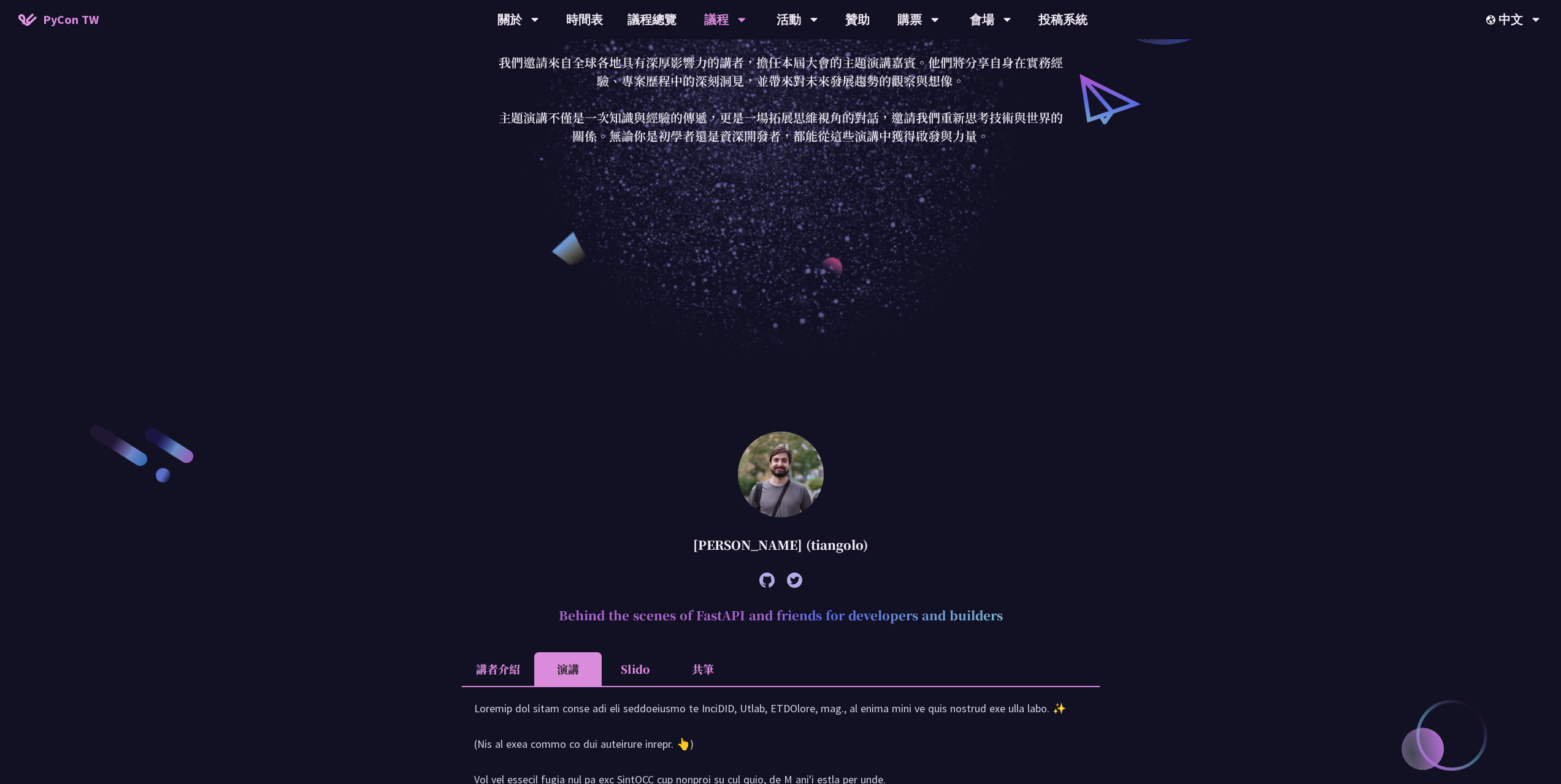
scroll to position [204, 0]
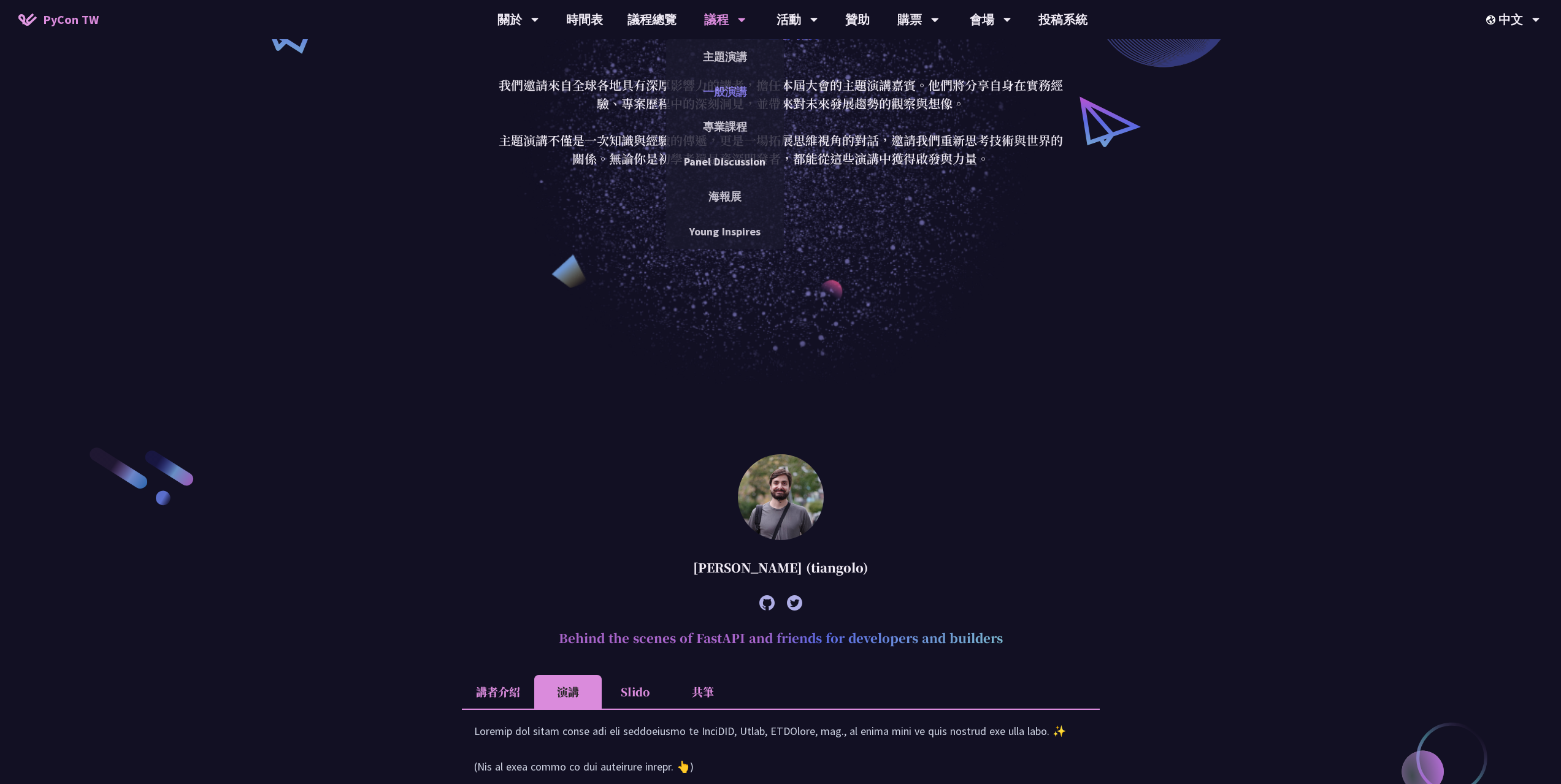
click at [733, 88] on link "一般演講" at bounding box center [725, 91] width 118 height 29
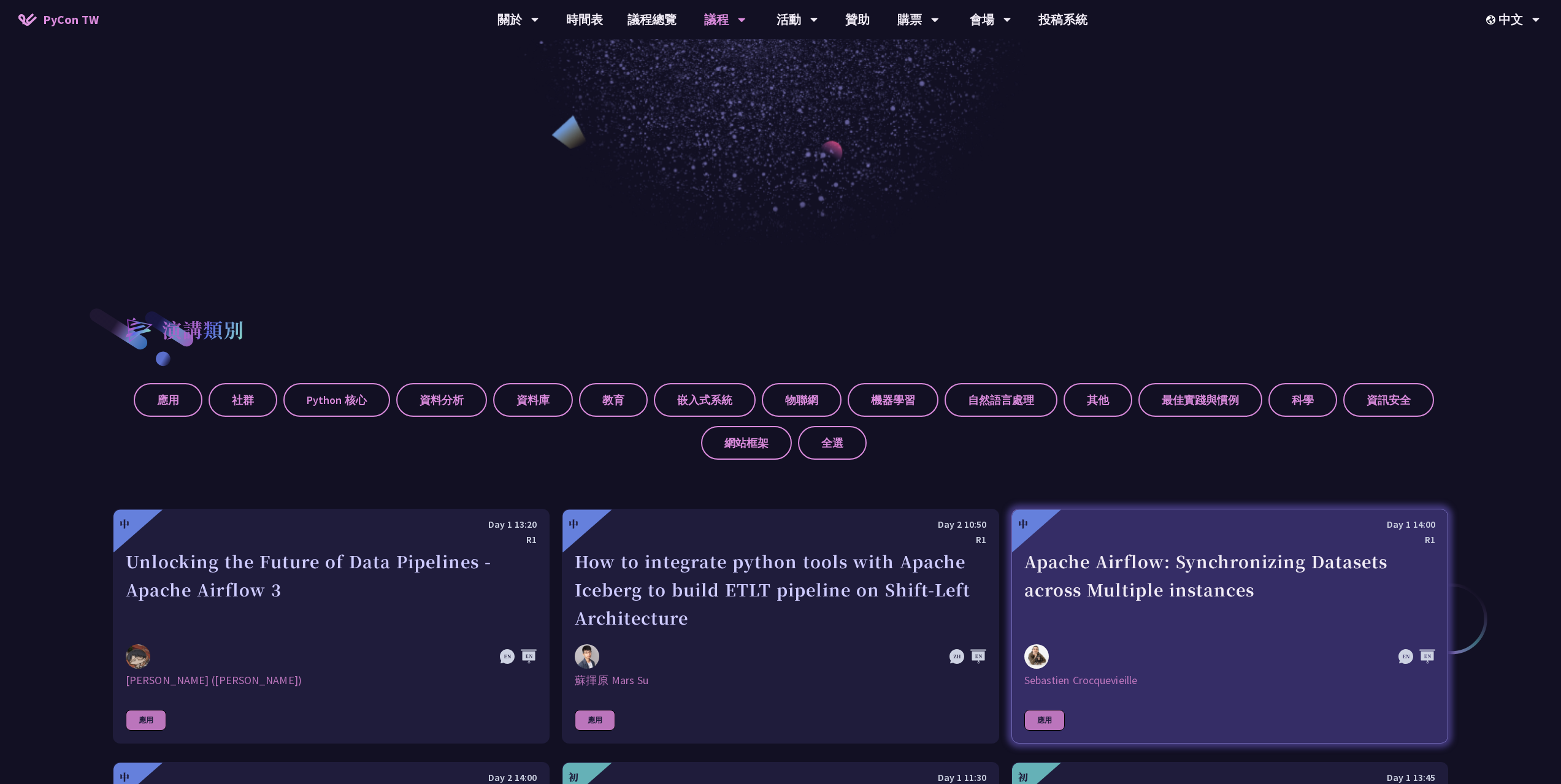
scroll to position [184, 0]
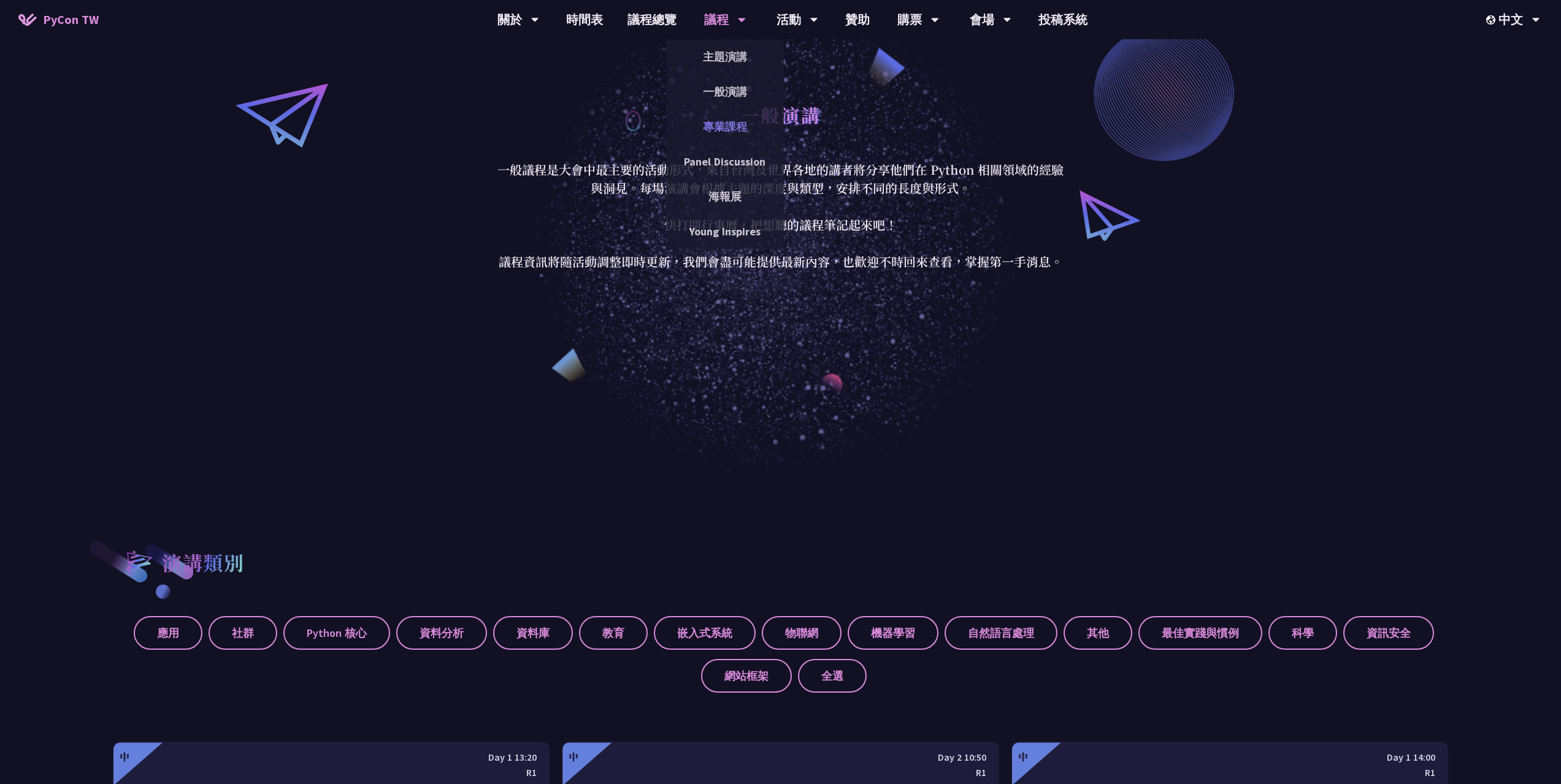
click at [743, 133] on link "專業課程" at bounding box center [725, 126] width 118 height 29
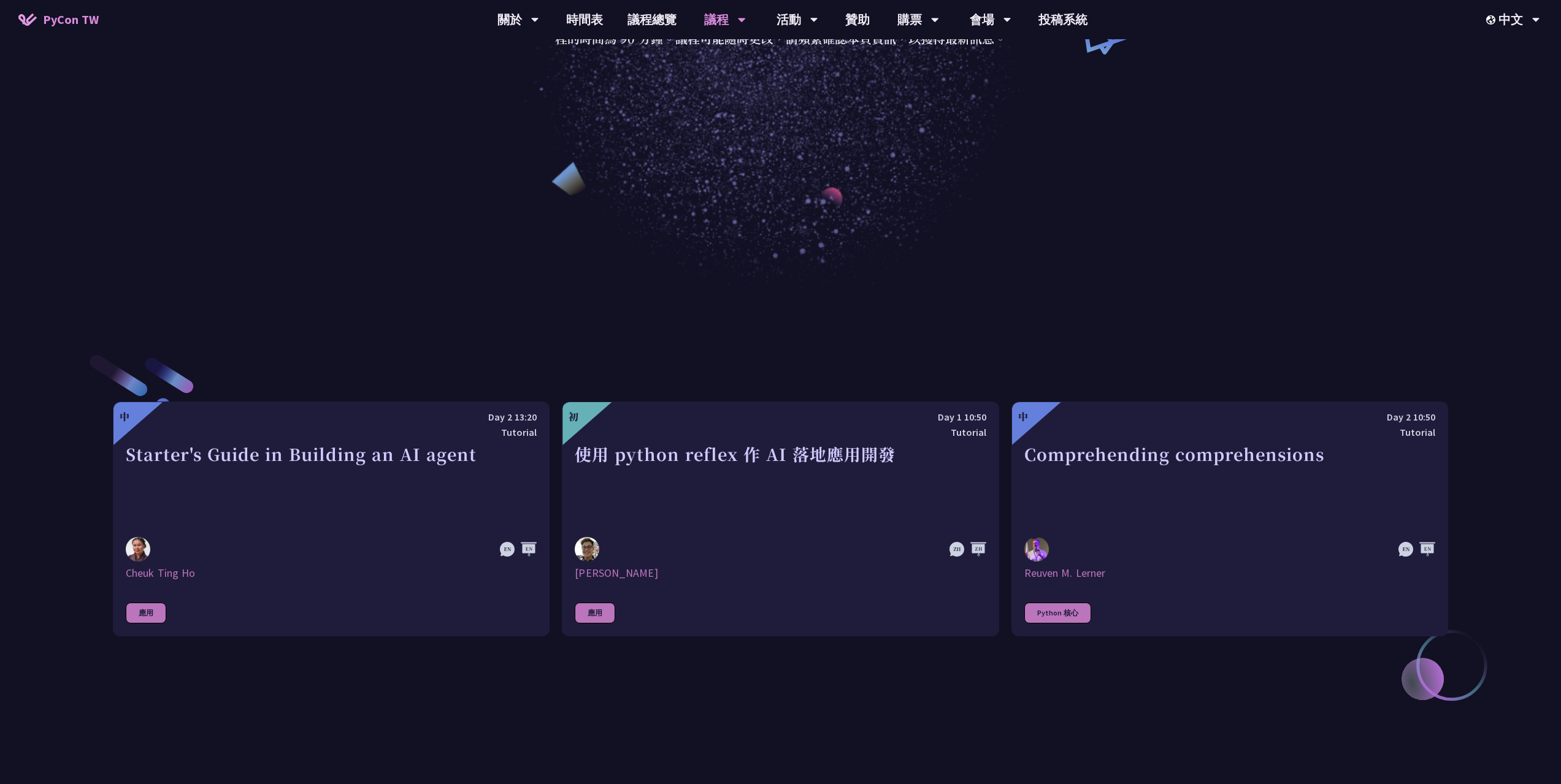
scroll to position [368, 0]
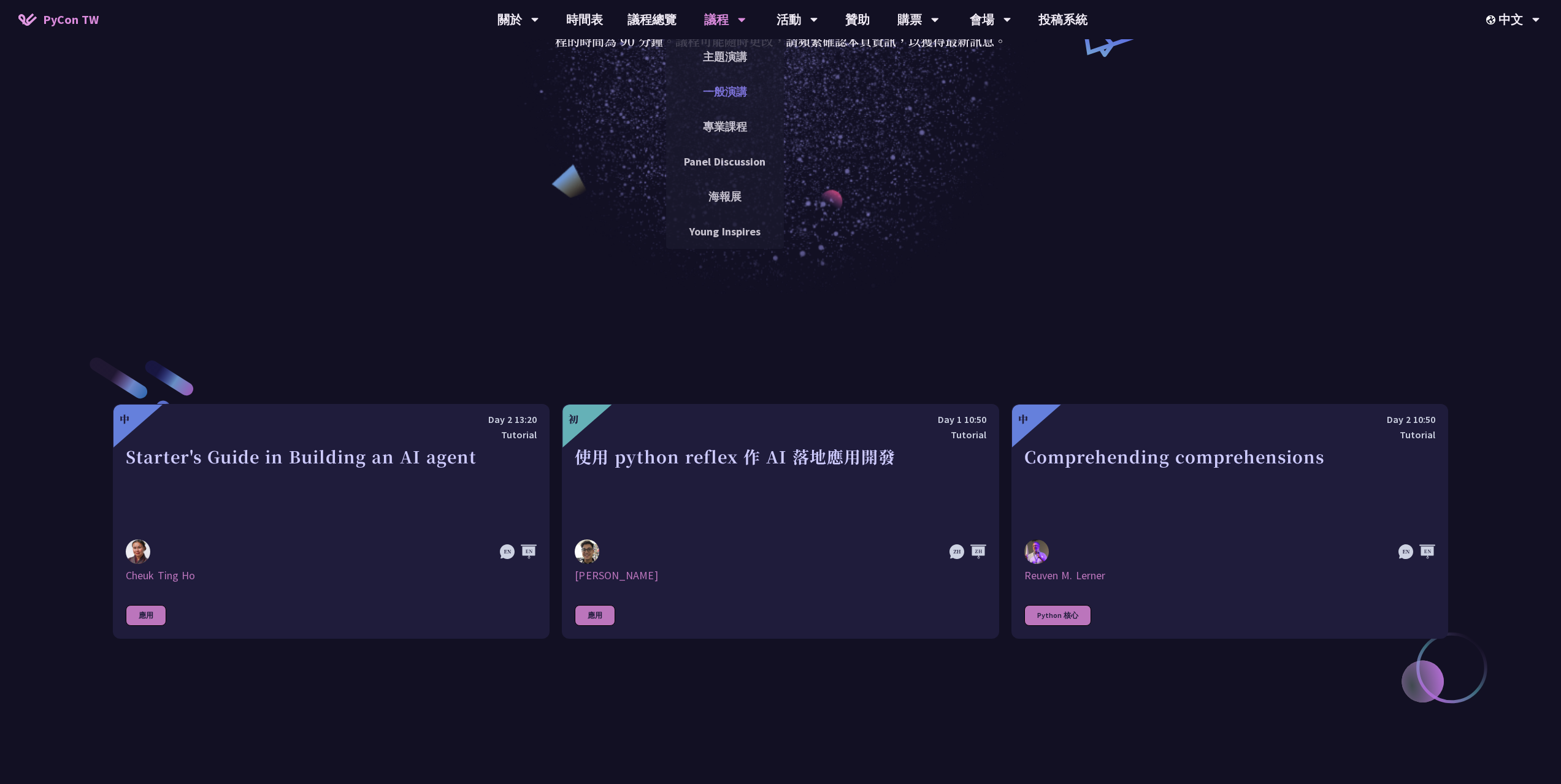
click at [734, 99] on link "一般演講" at bounding box center [725, 91] width 118 height 29
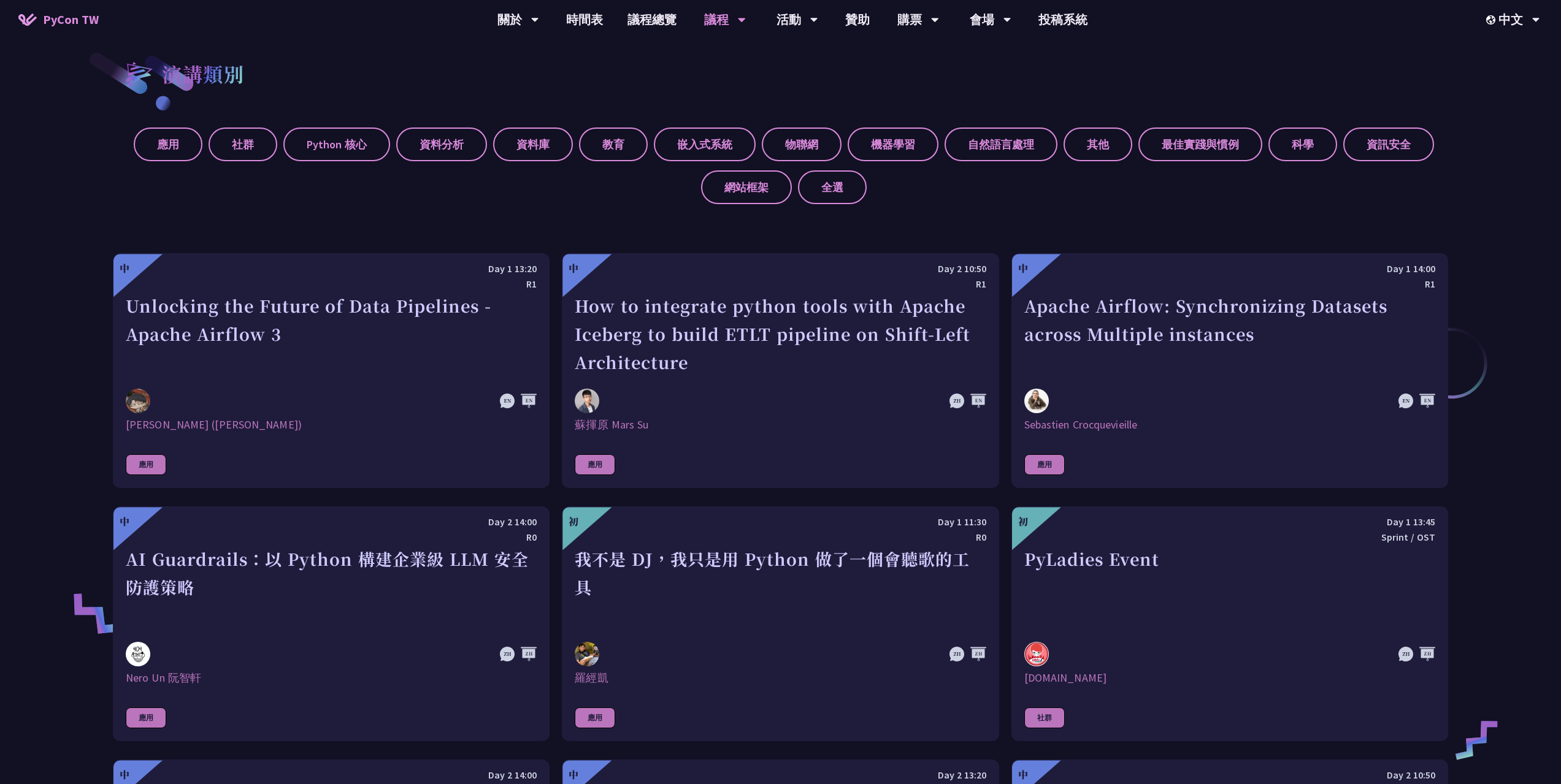
scroll to position [674, 0]
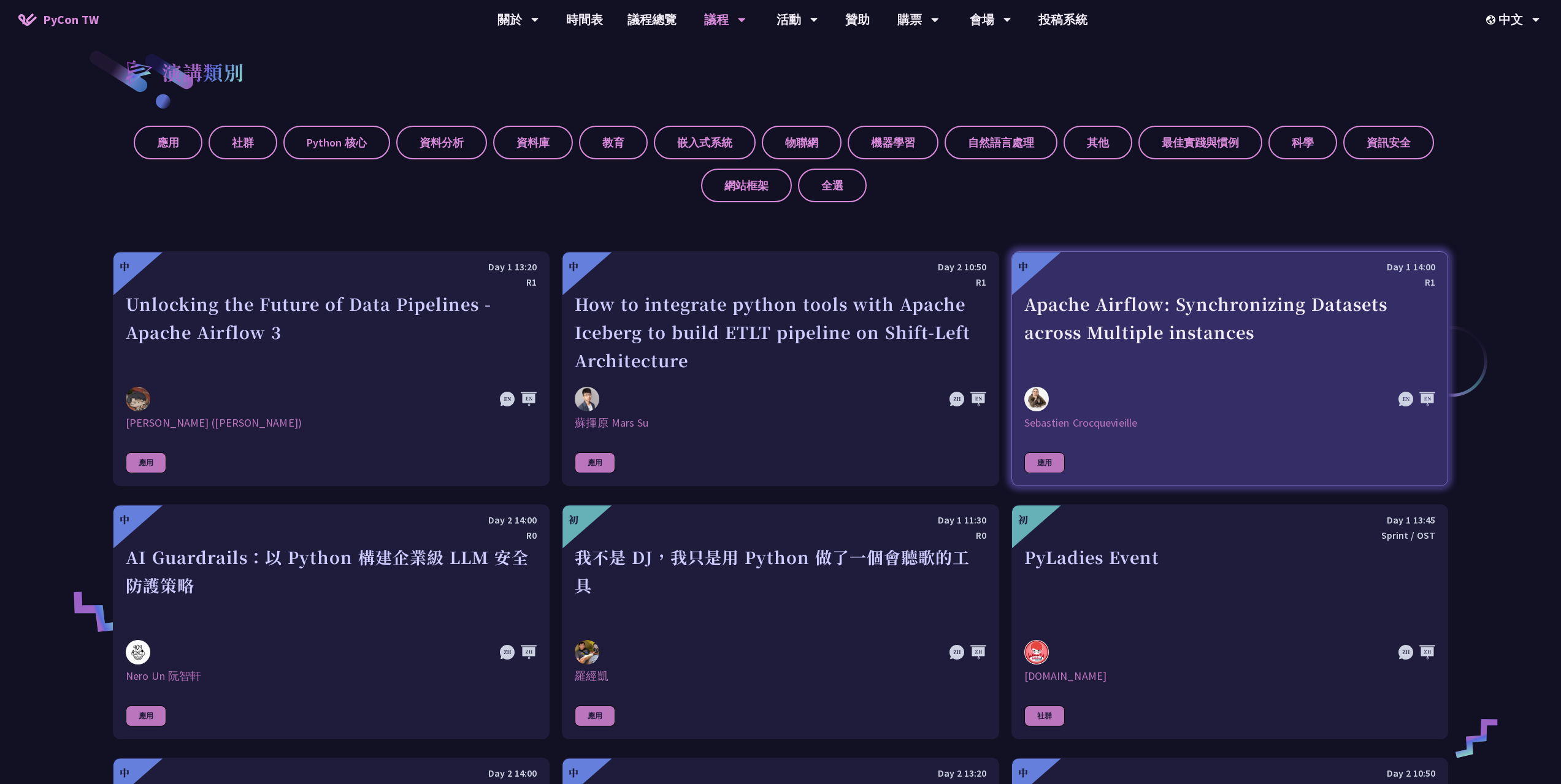
click at [1213, 338] on div "Apache Airflow: Synchronizing Datasets across Multiple instances" at bounding box center [1230, 332] width 411 height 84
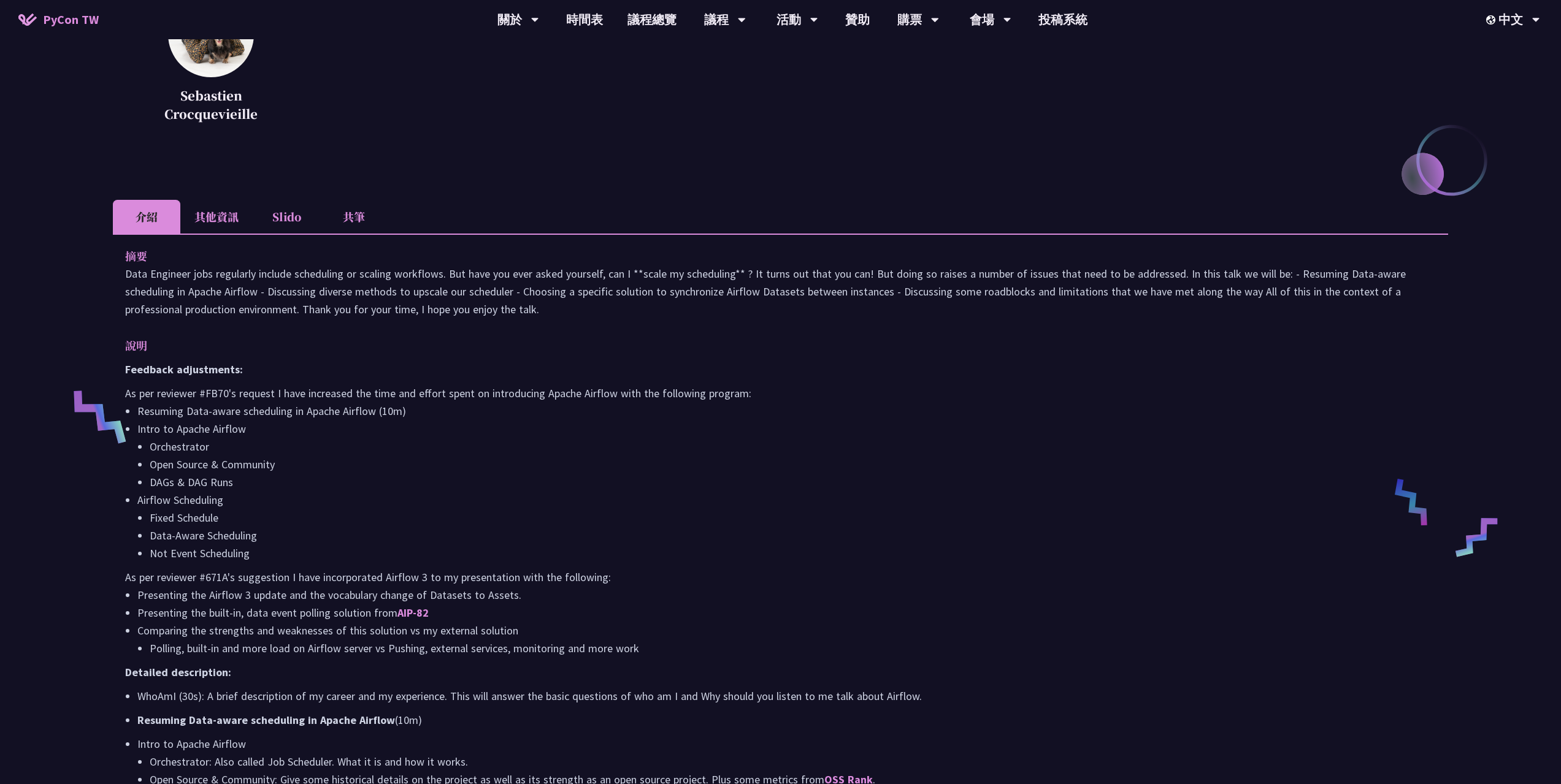
scroll to position [184, 0]
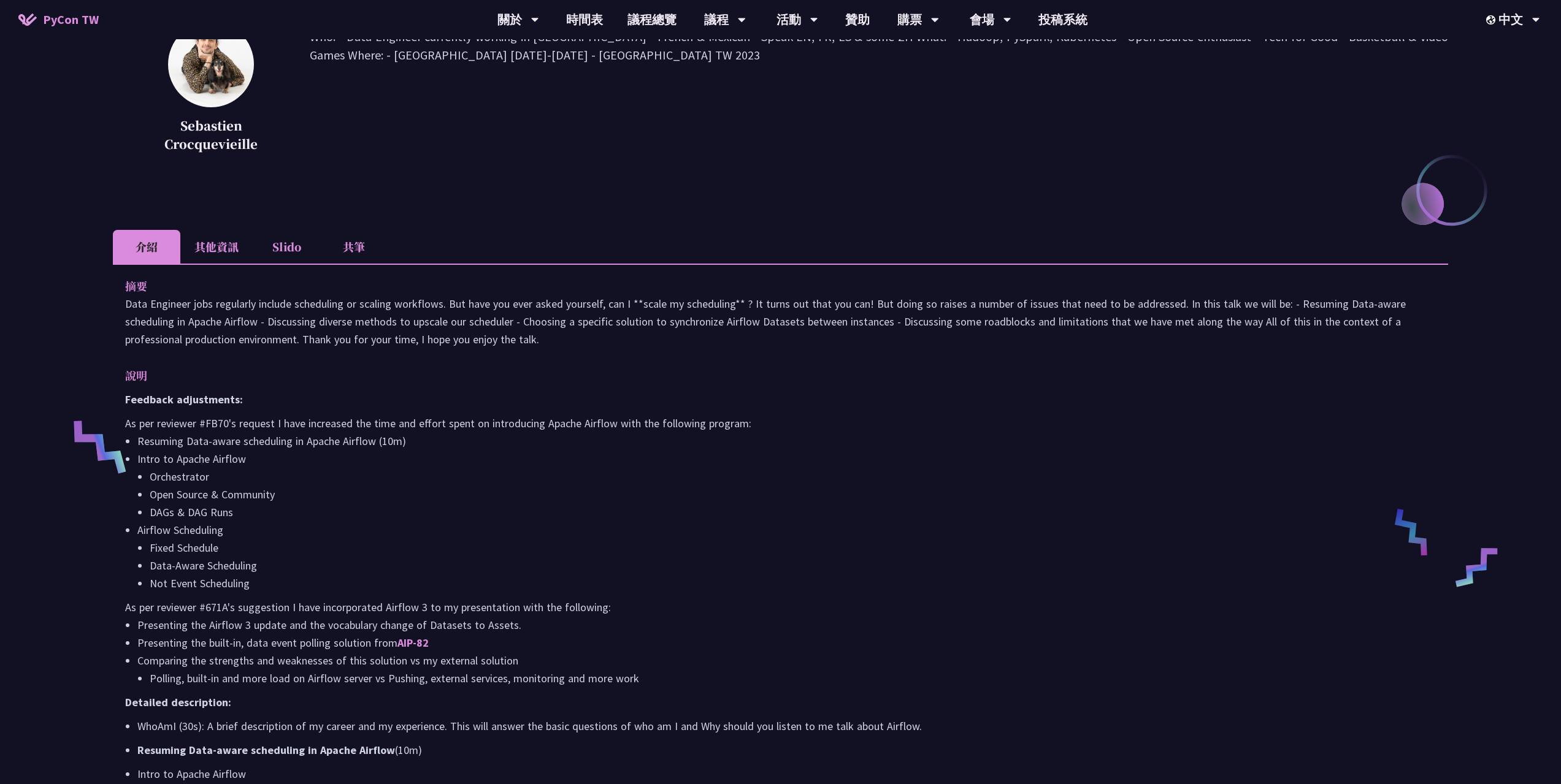
click at [225, 257] on li "其他資訊" at bounding box center [216, 246] width 72 height 34
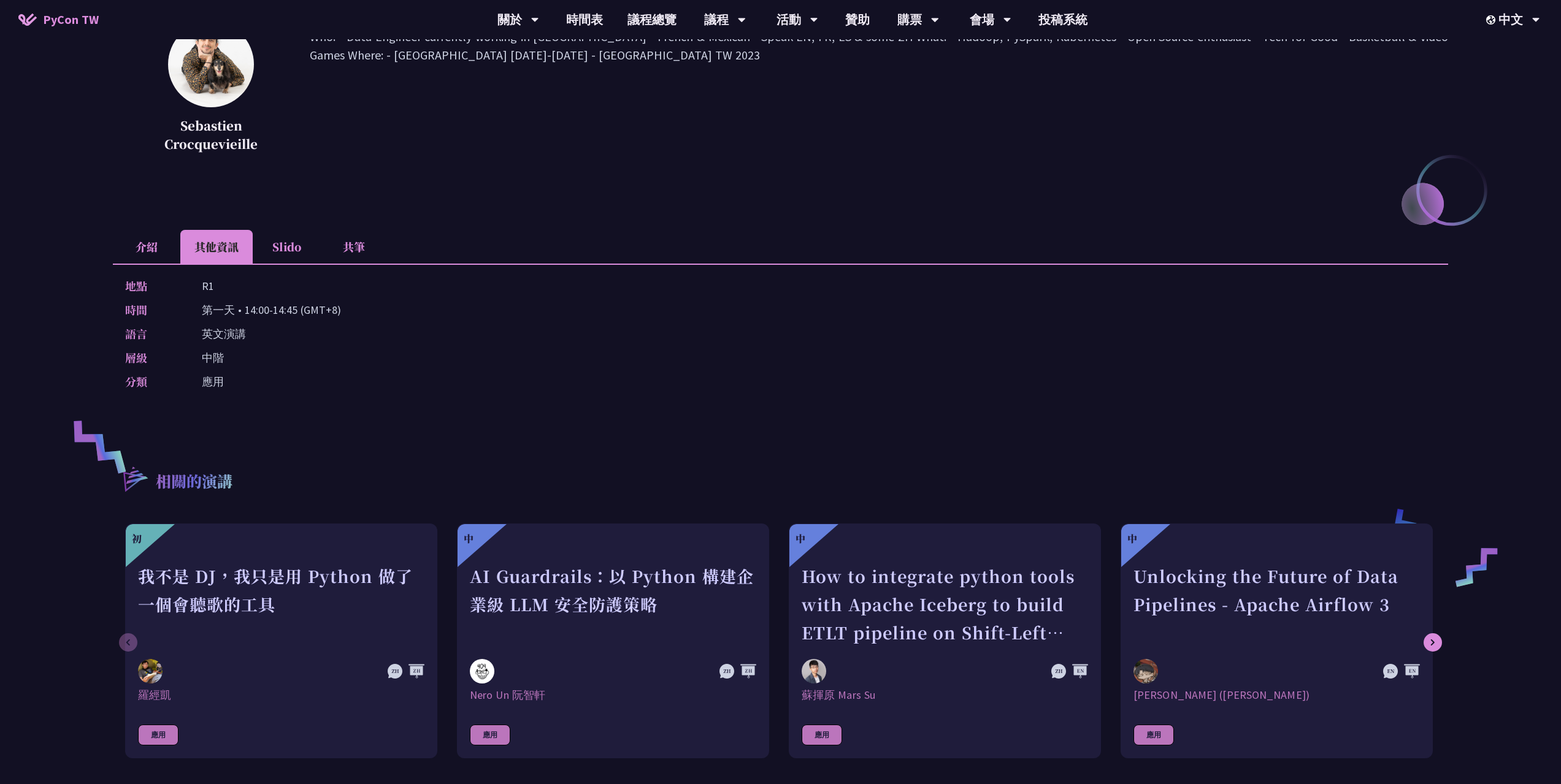
click at [290, 258] on li "Slido" at bounding box center [286, 246] width 67 height 34
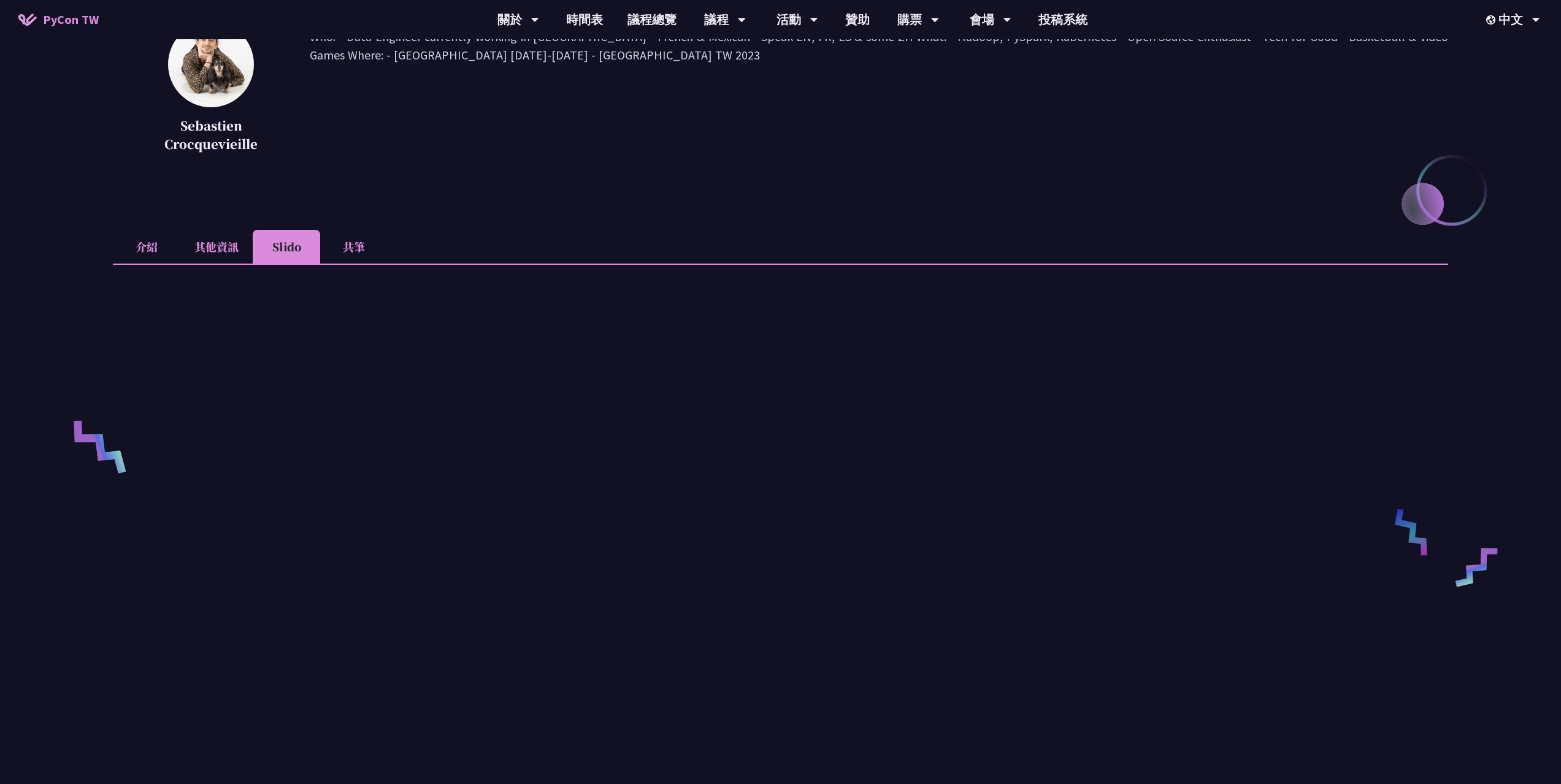
click at [343, 258] on li "共筆" at bounding box center [353, 246] width 67 height 34
click at [301, 259] on li "Slido" at bounding box center [286, 246] width 67 height 34
click at [234, 259] on li "其他資訊" at bounding box center [216, 246] width 72 height 34
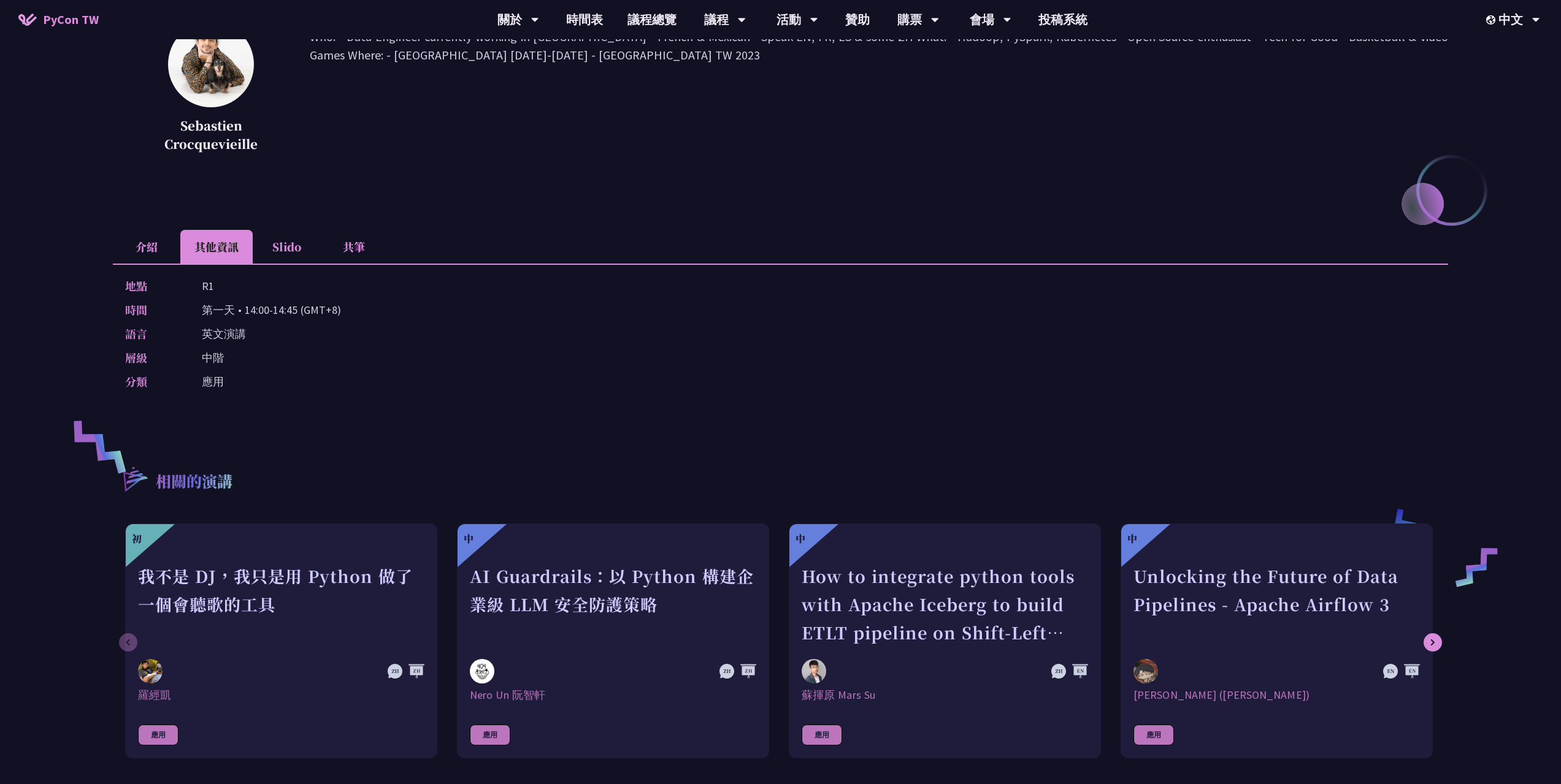
click at [145, 255] on li "介紹" at bounding box center [146, 246] width 67 height 34
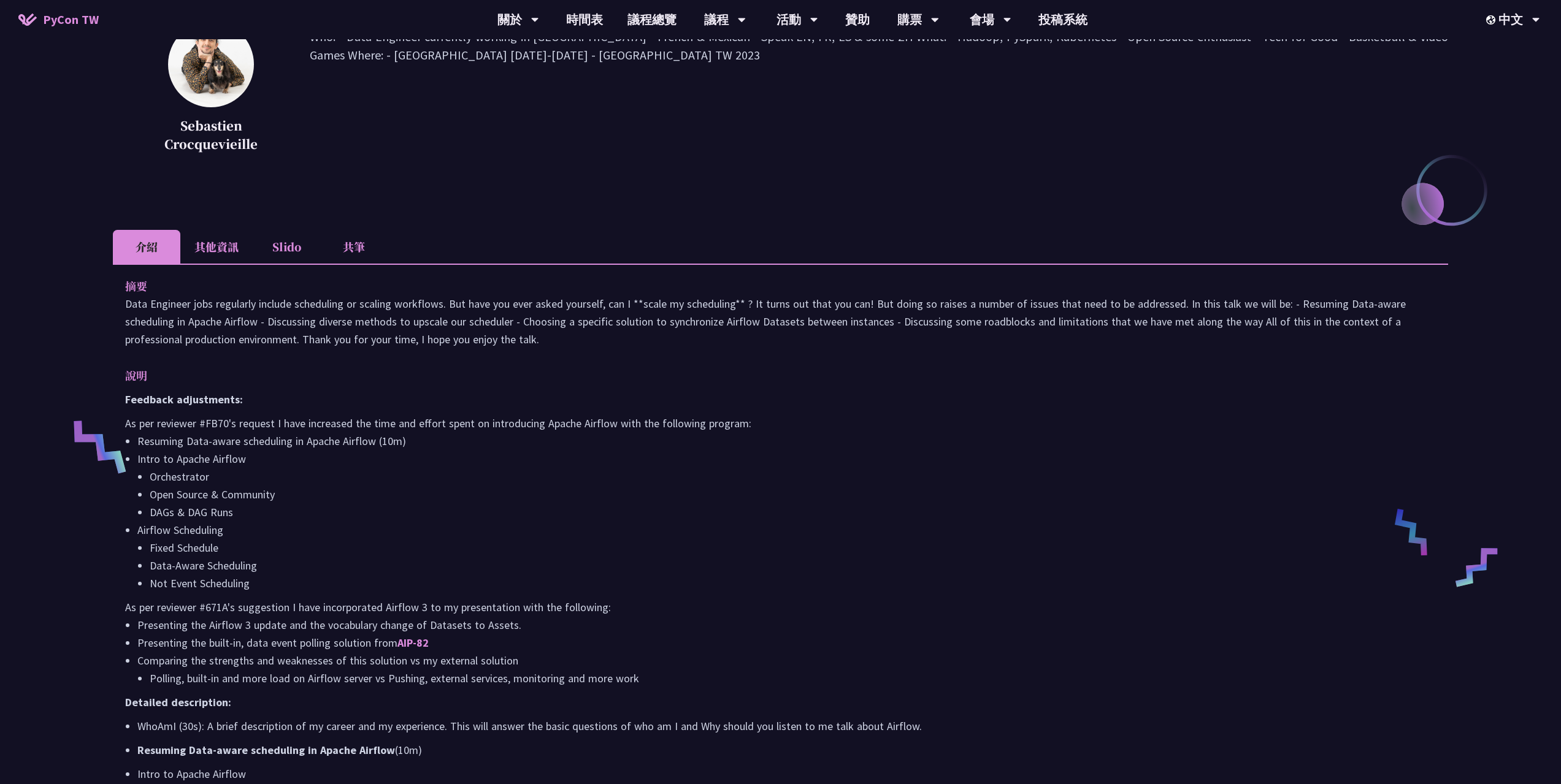
click at [296, 252] on li "Slido" at bounding box center [286, 246] width 67 height 34
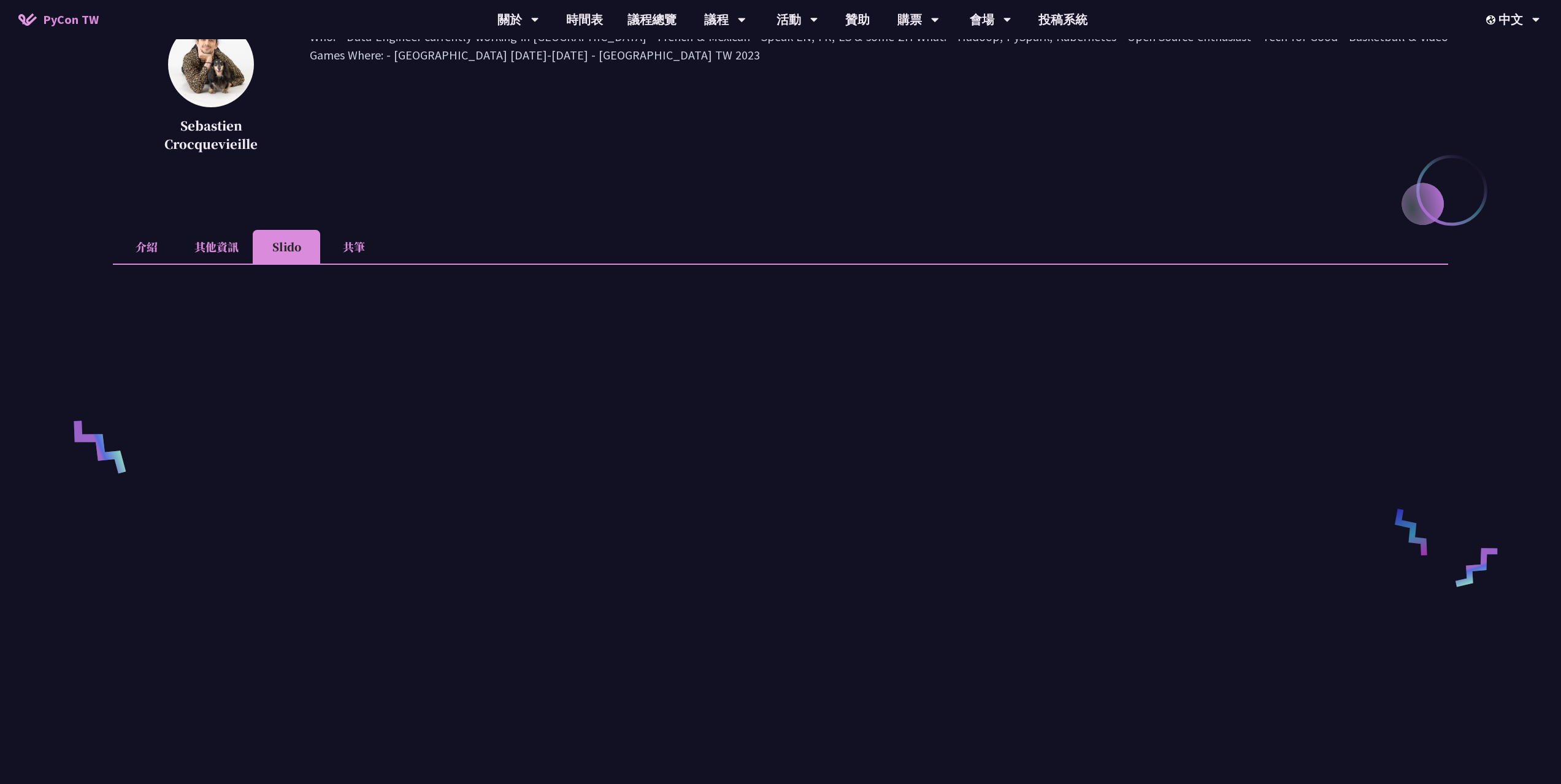
click at [337, 250] on li "共筆" at bounding box center [353, 246] width 67 height 34
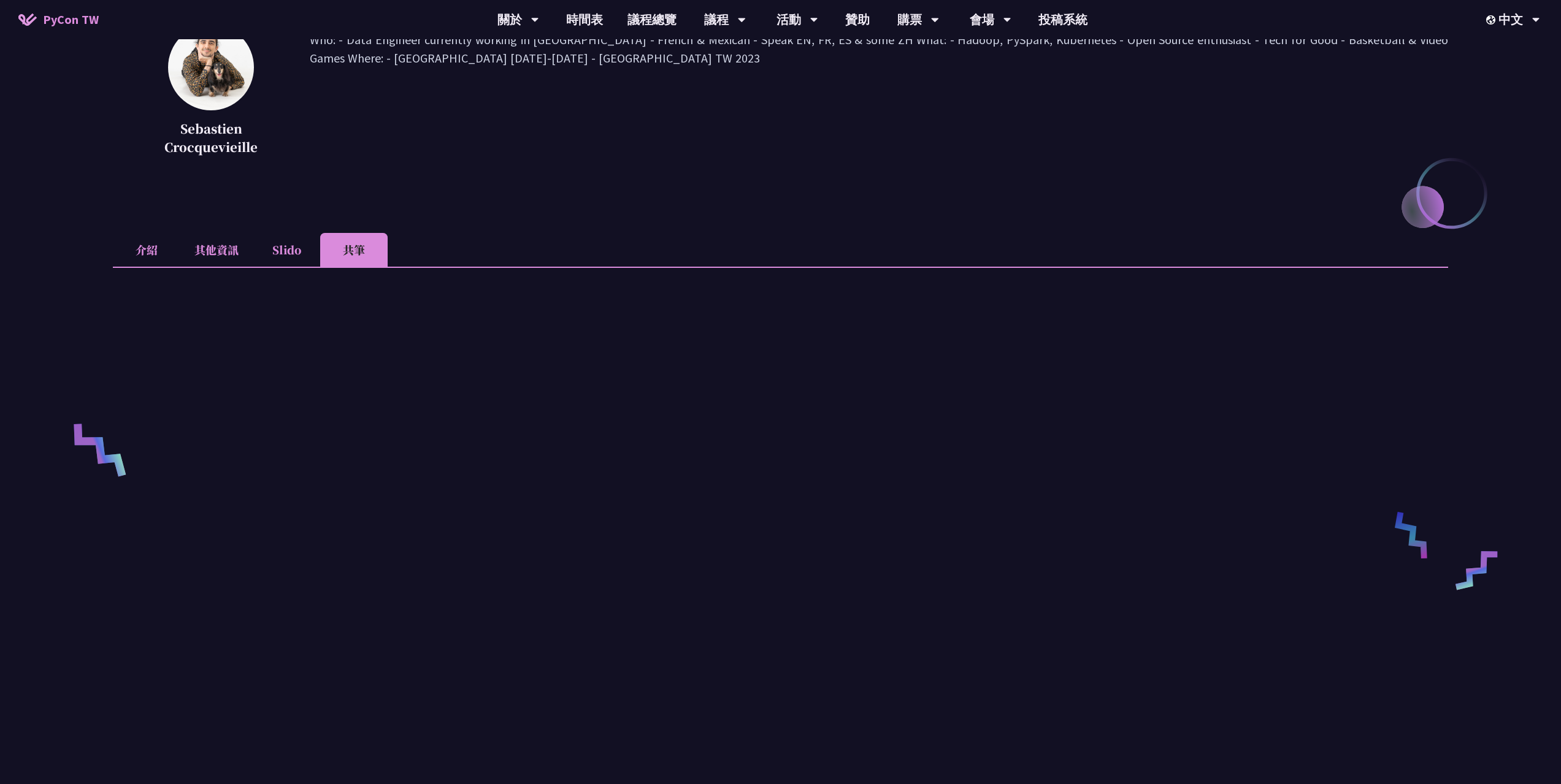
scroll to position [61, 0]
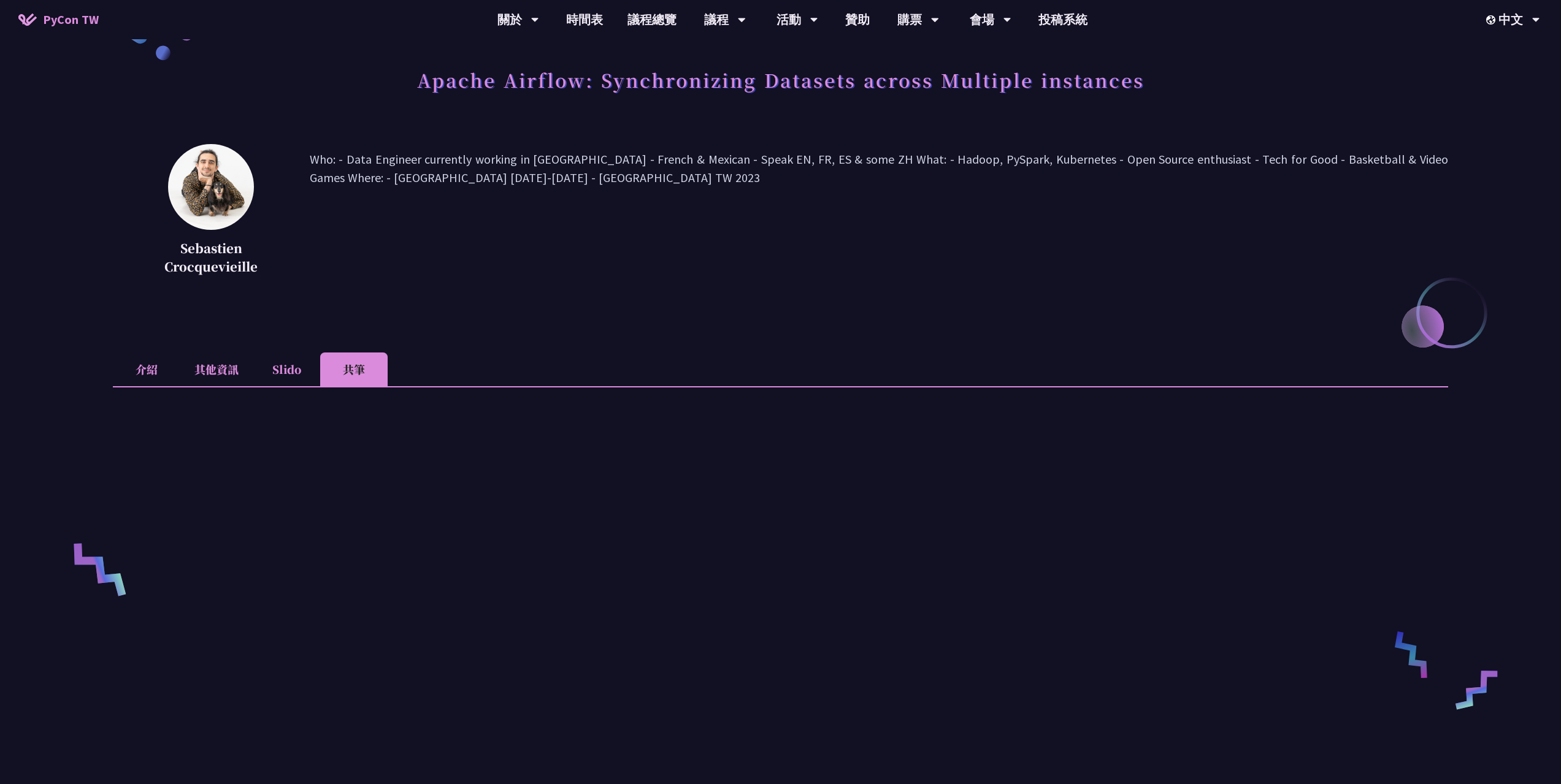
click at [282, 358] on li "Slido" at bounding box center [286, 369] width 67 height 34
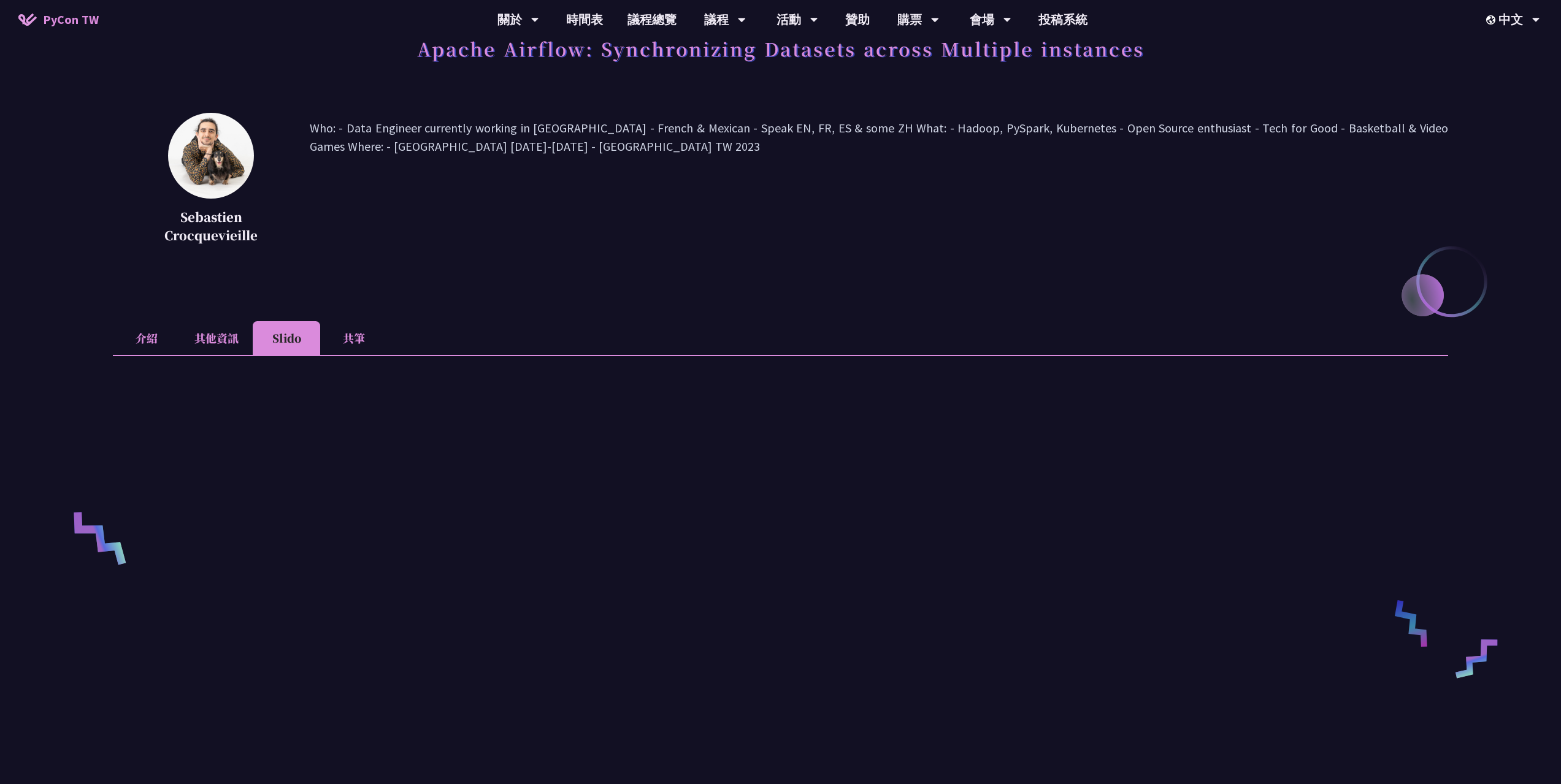
scroll to position [123, 0]
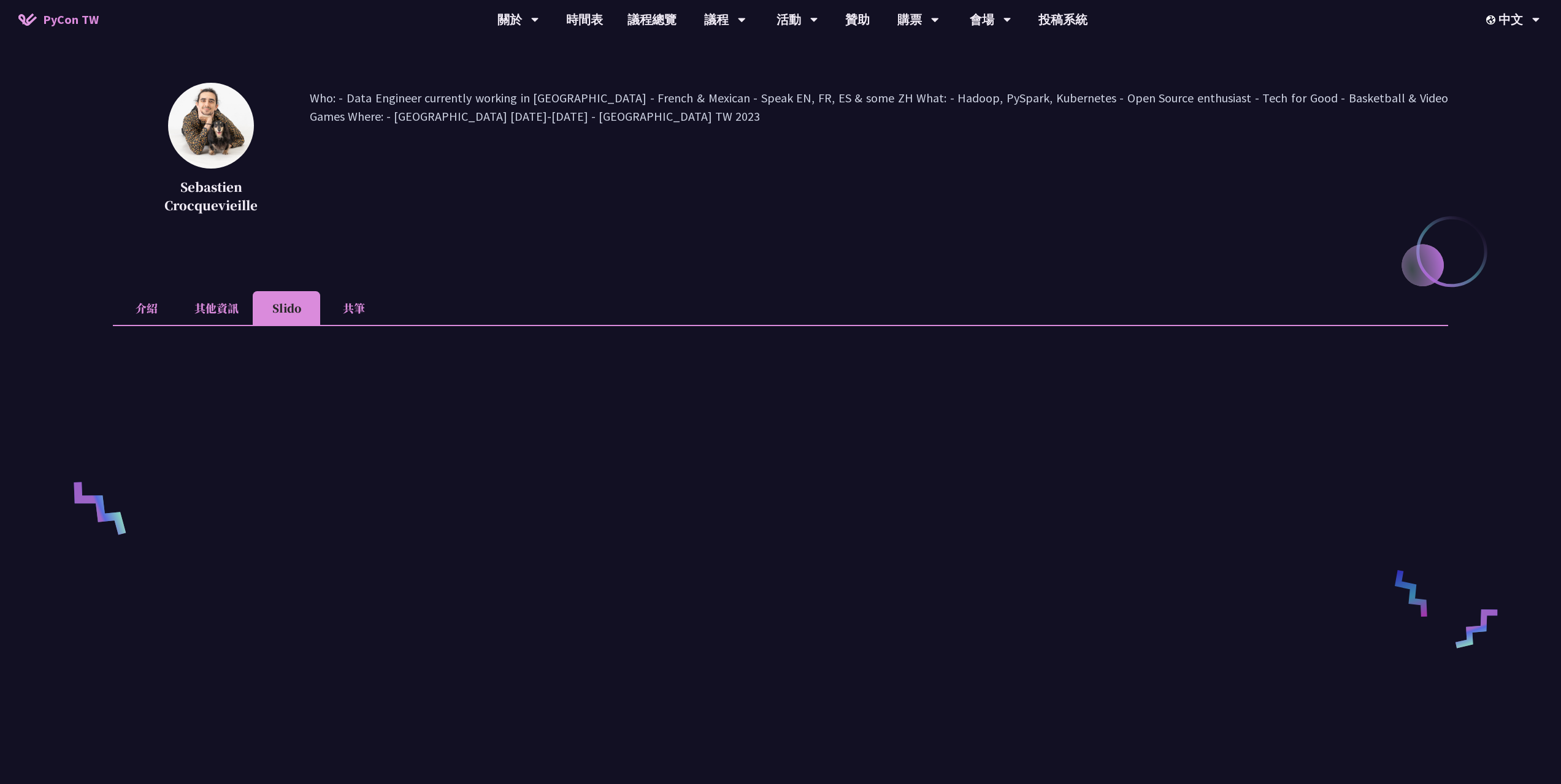
click at [231, 321] on li "其他資訊" at bounding box center [216, 308] width 72 height 34
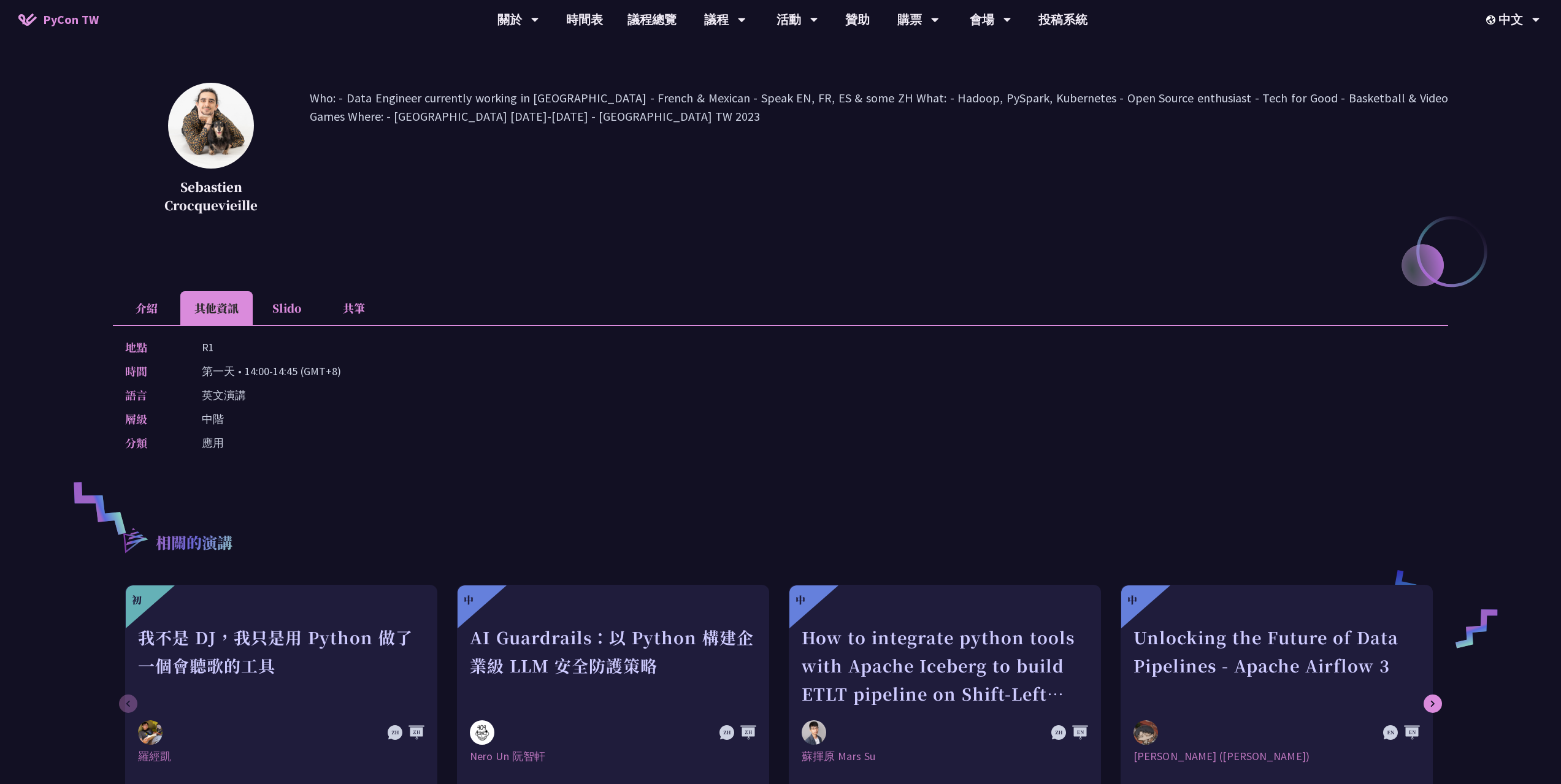
drag, startPoint x: 339, startPoint y: 373, endPoint x: 198, endPoint y: 375, distance: 141.0
click at [198, 375] on div "時間 第一天 • 14:00-14:45 (GMT+8)" at bounding box center [777, 372] width 1304 height 18
drag, startPoint x: 198, startPoint y: 375, endPoint x: 331, endPoint y: 444, distance: 149.8
click at [330, 444] on div "地點 R1 時間 第一天 • 14:00-14:45 (GMT+8) 語言 英文演講 層級 中階 分類 應用" at bounding box center [780, 397] width 1335 height 145
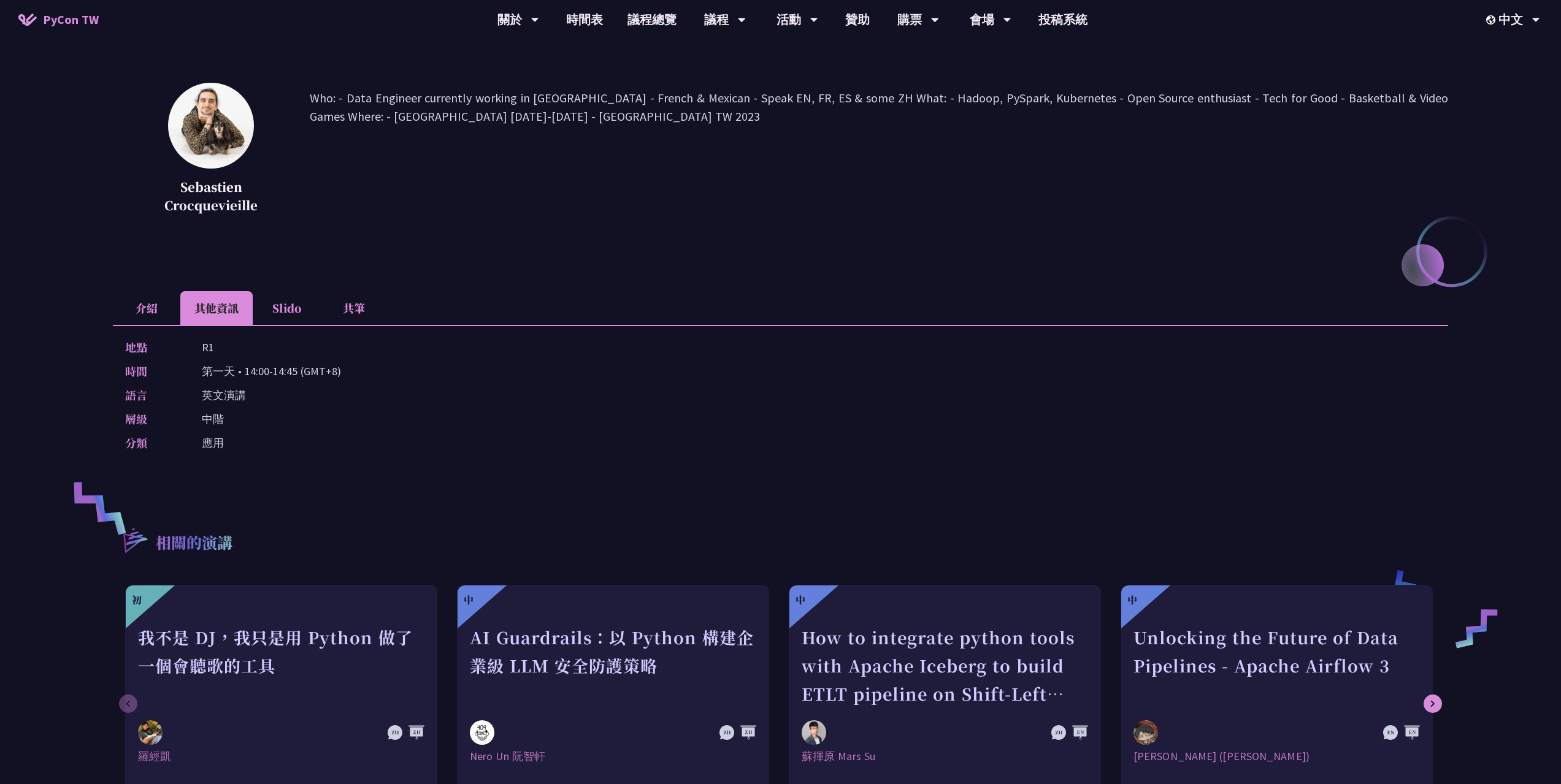
click at [331, 444] on div "分類 應用" at bounding box center [777, 443] width 1304 height 18
click at [162, 311] on li "介紹" at bounding box center [146, 308] width 67 height 34
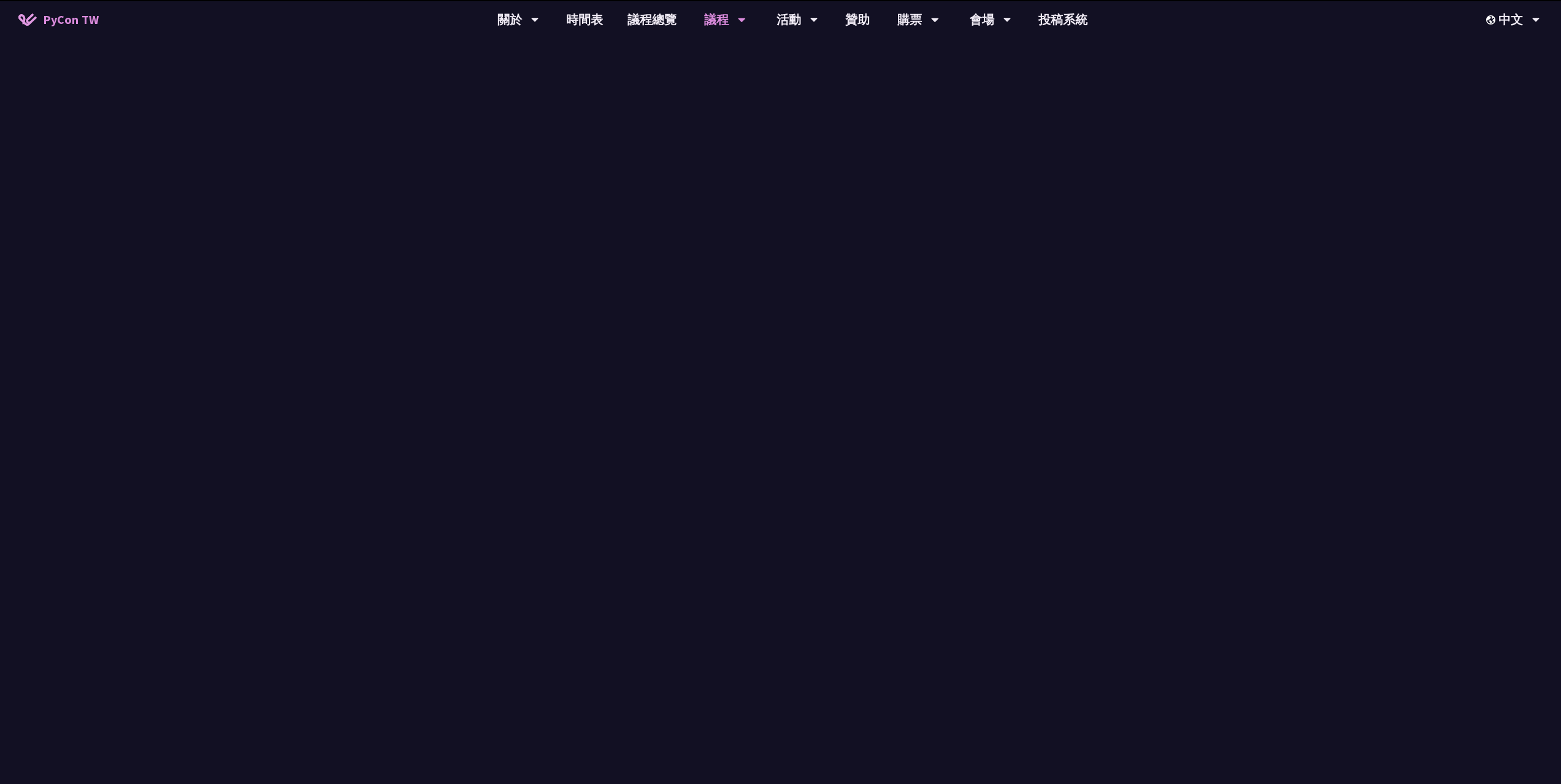
scroll to position [674, 0]
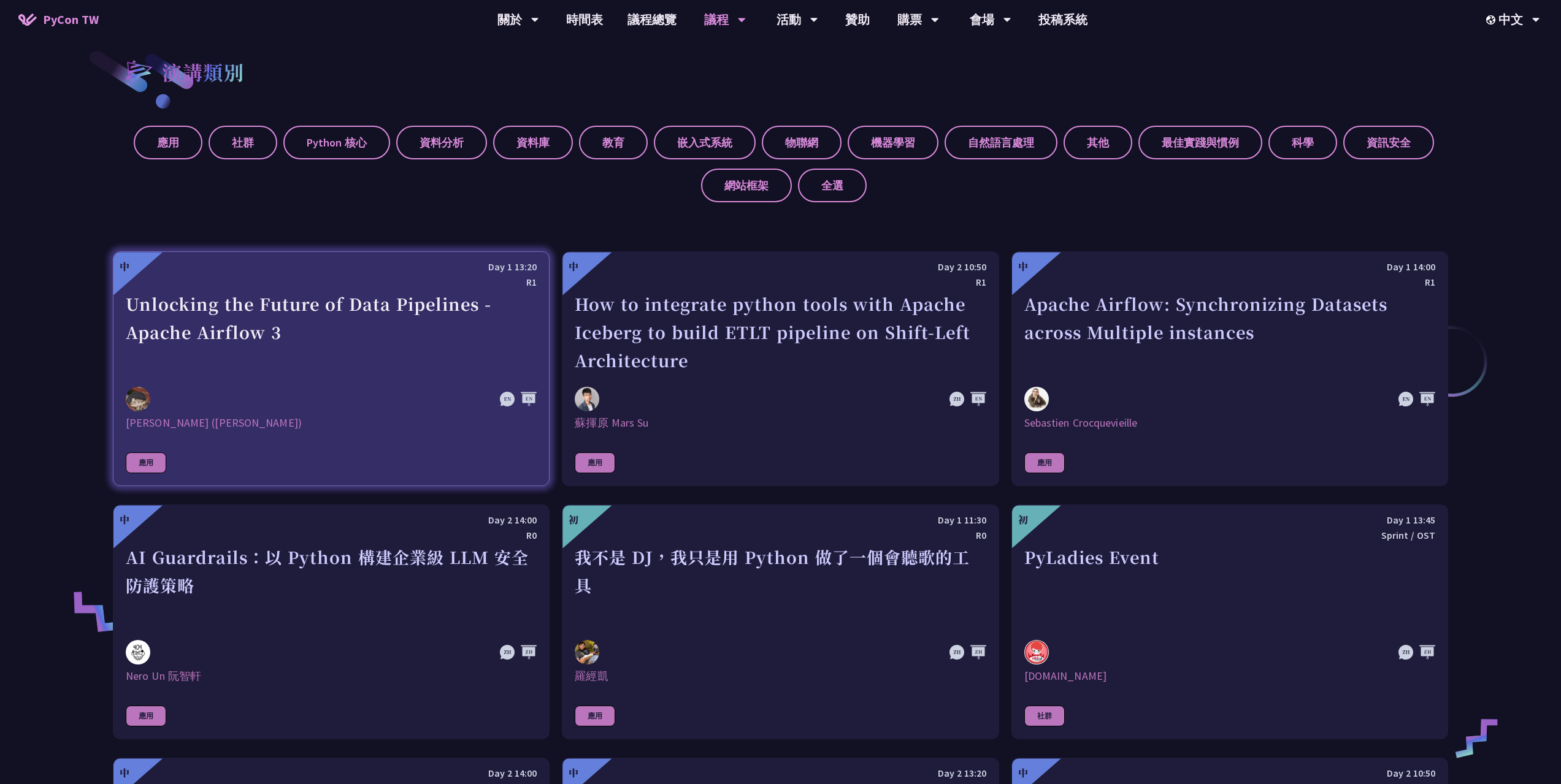
click at [392, 422] on div "[PERSON_NAME] ([PERSON_NAME])" at bounding box center [331, 423] width 411 height 15
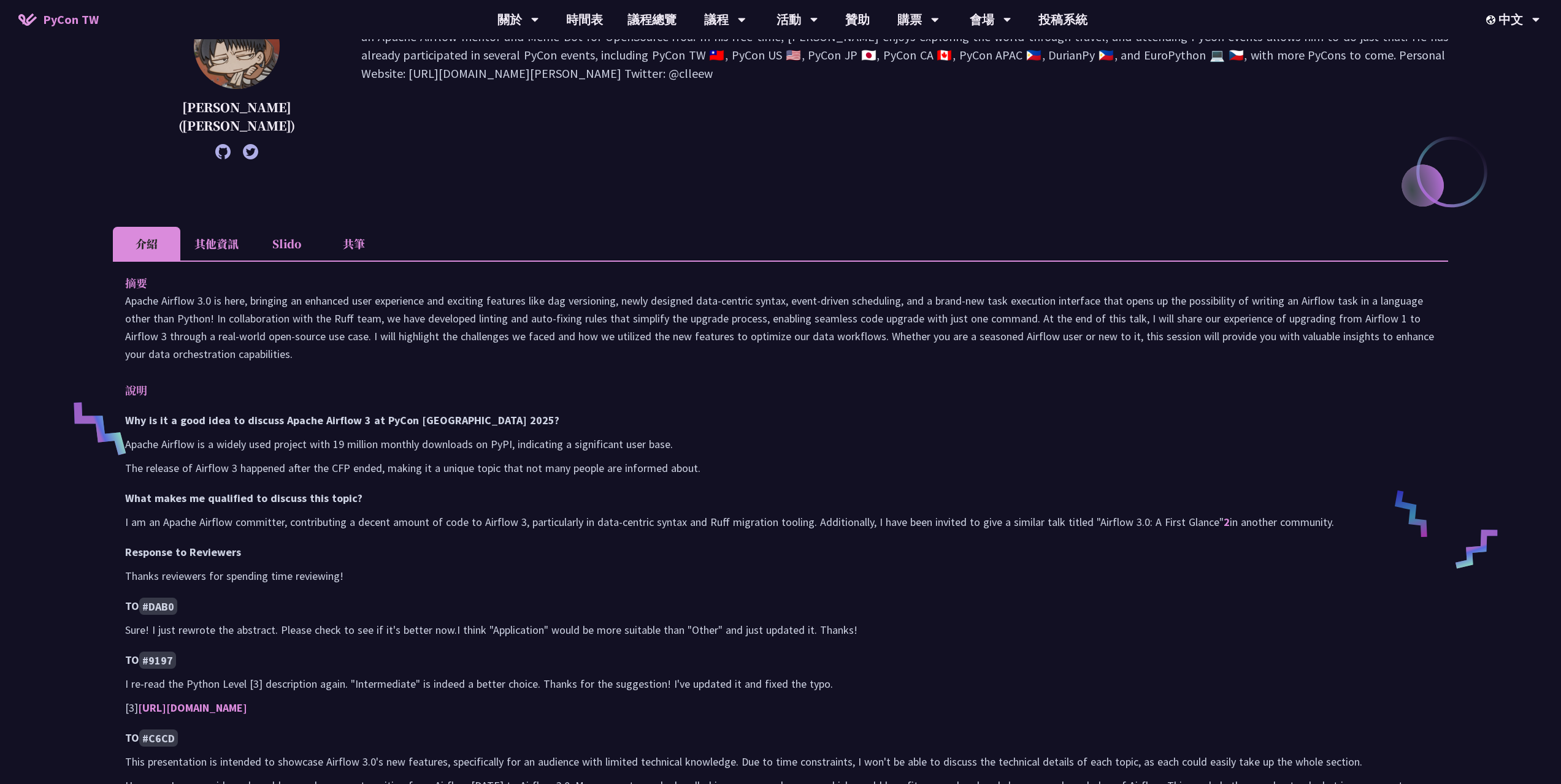
scroll to position [184, 0]
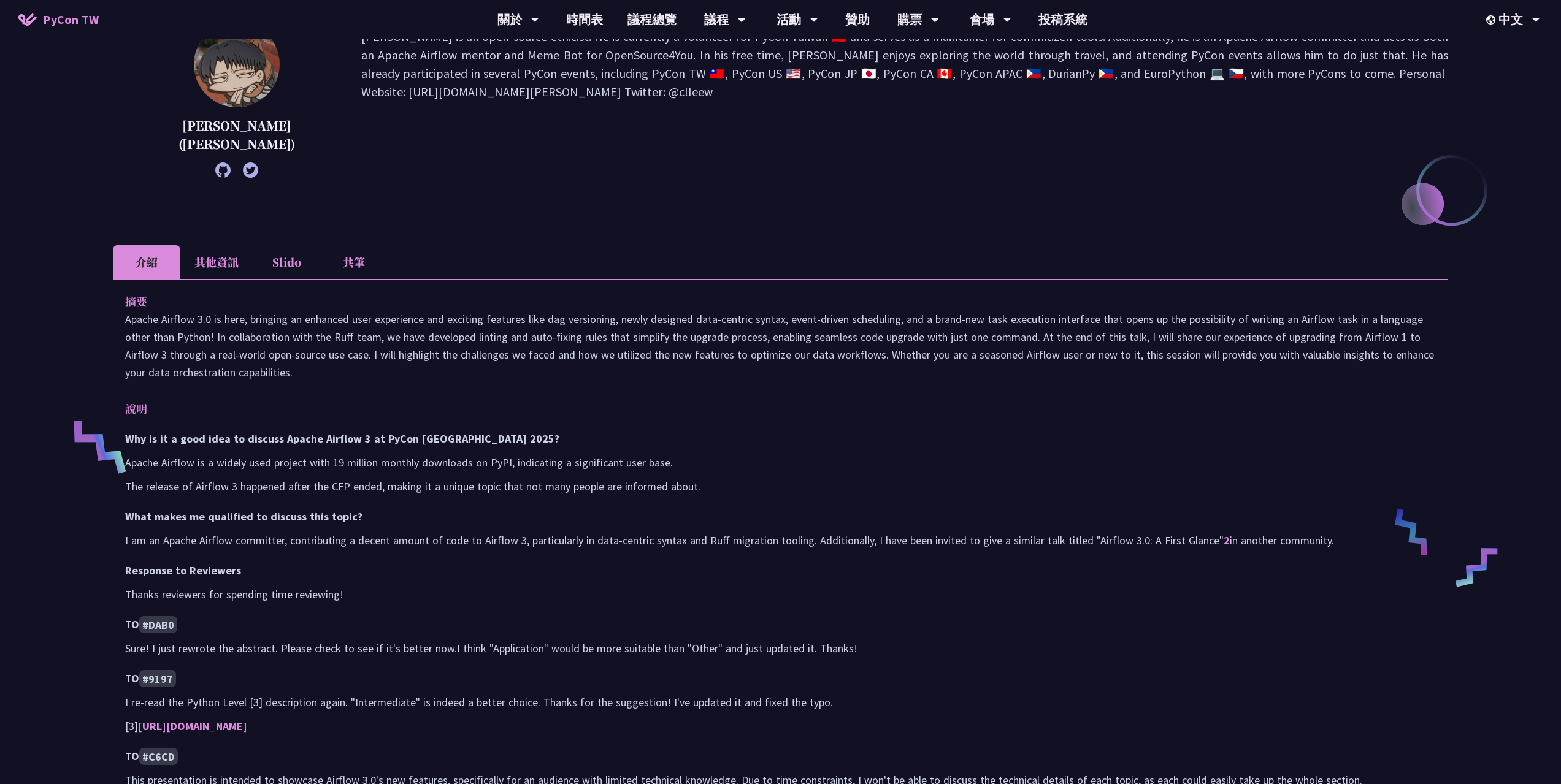
click at [205, 264] on li "其他資訊" at bounding box center [216, 262] width 72 height 34
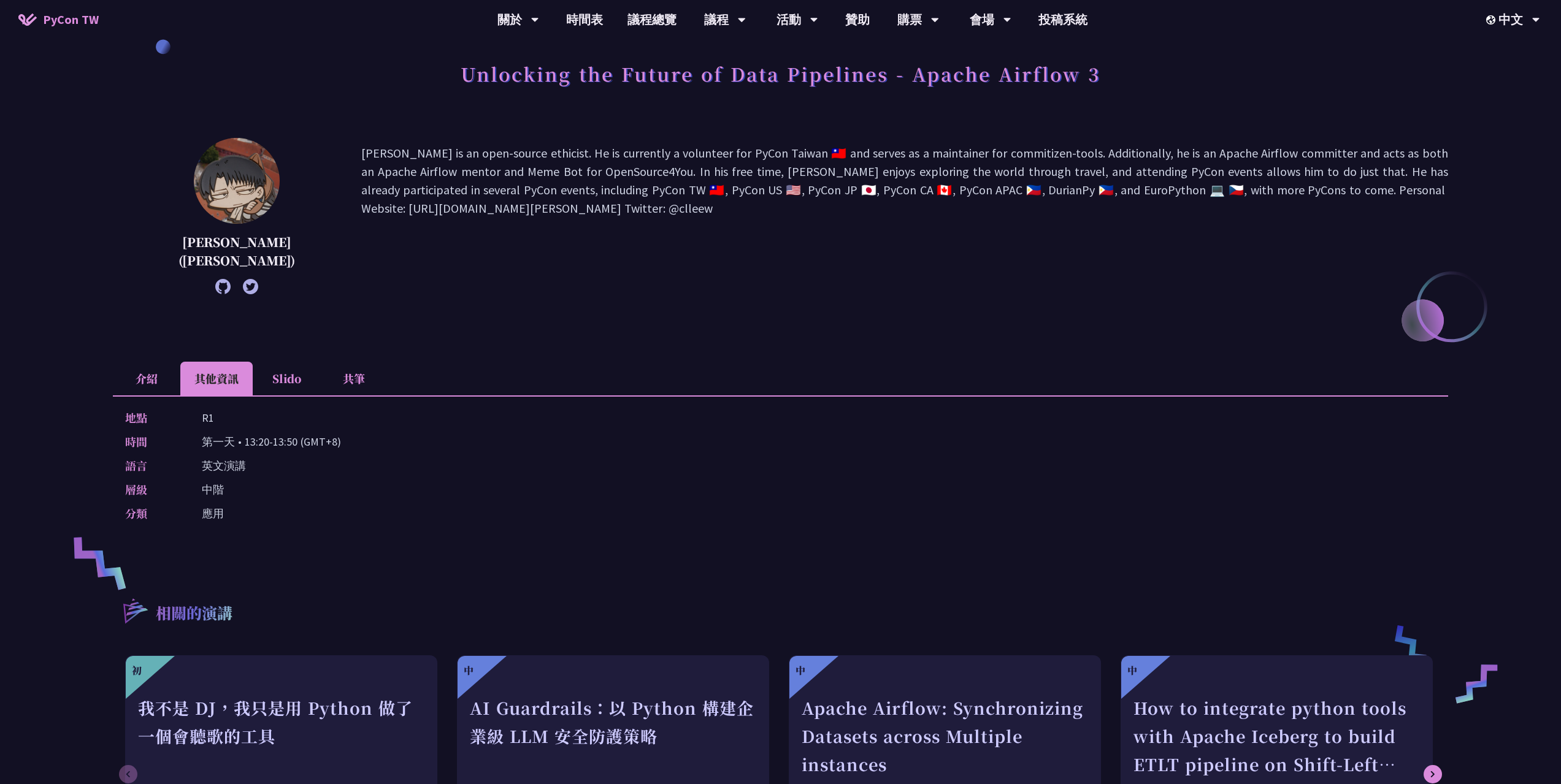
scroll to position [0, 0]
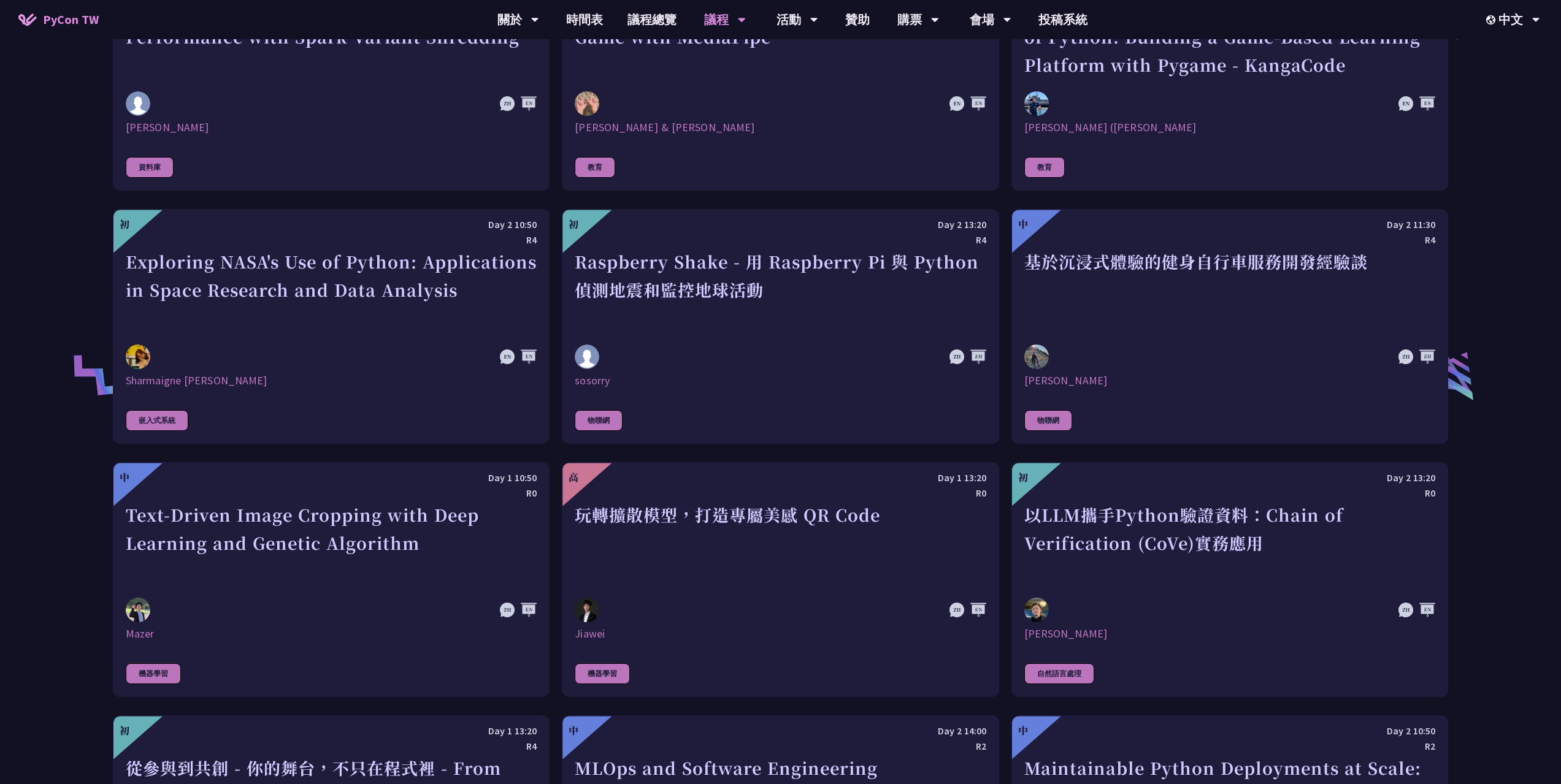
scroll to position [2513, 0]
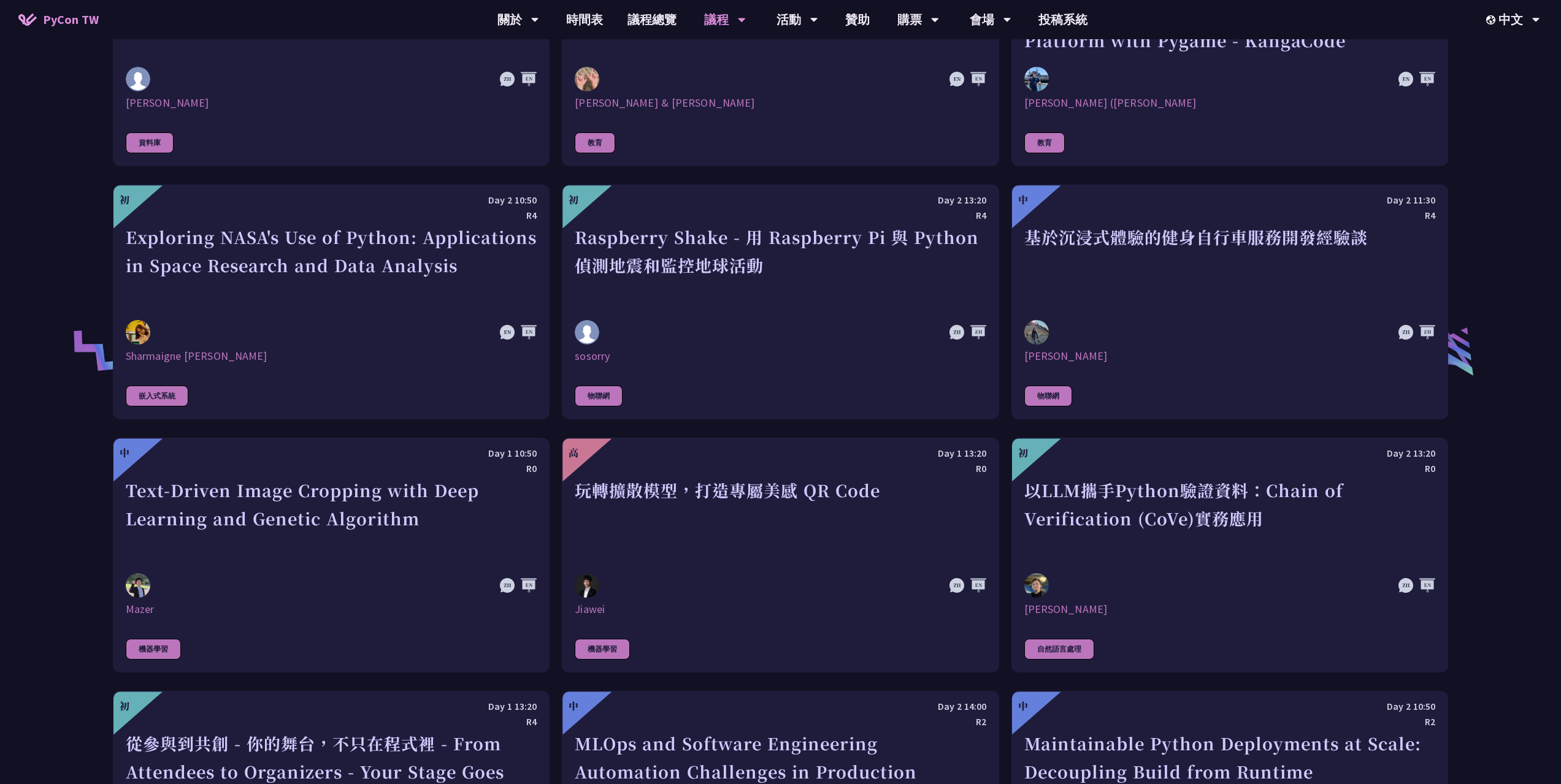
scroll to position [368, 0]
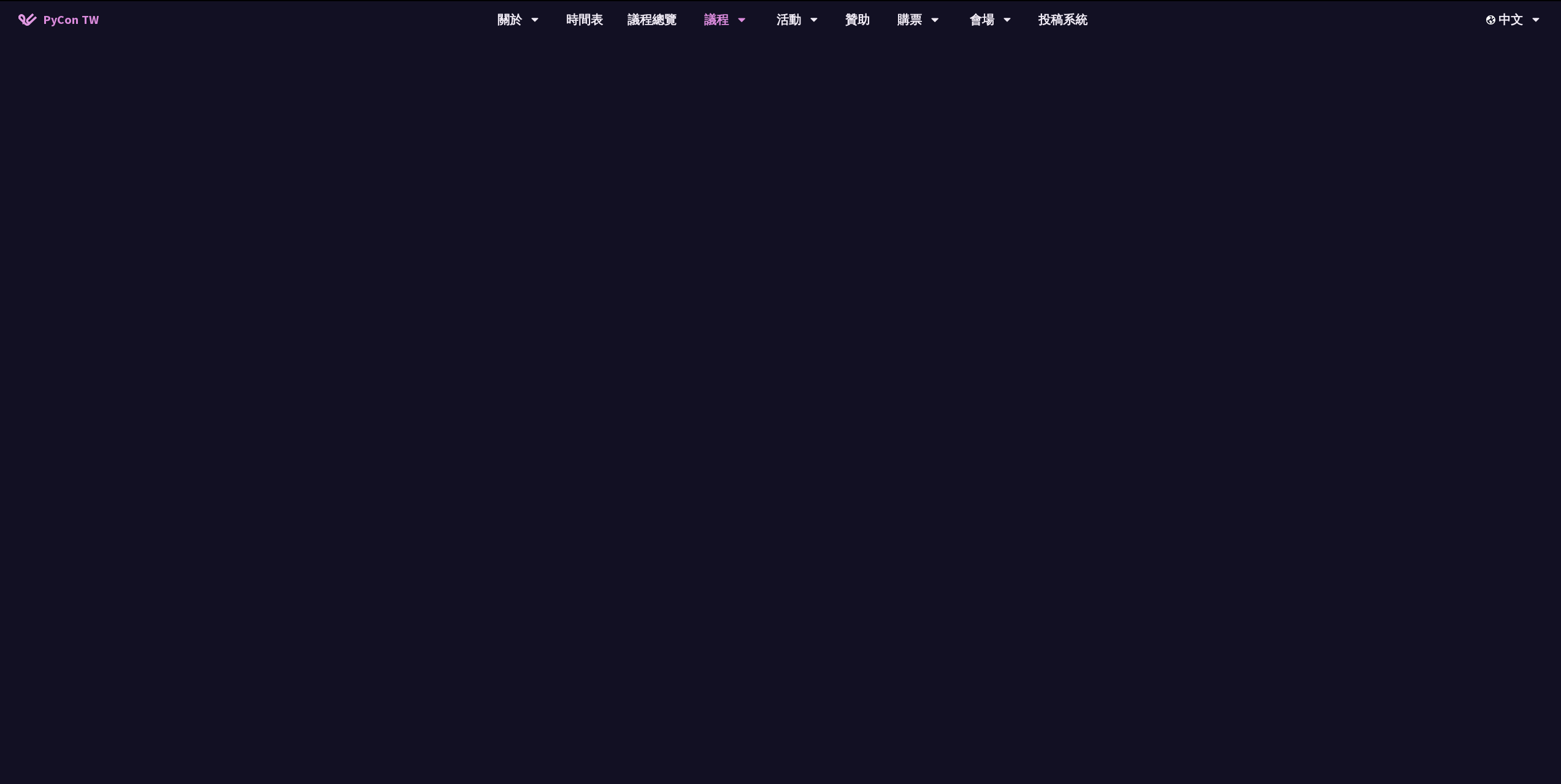
scroll to position [184, 0]
